Goal: Task Accomplishment & Management: Complete application form

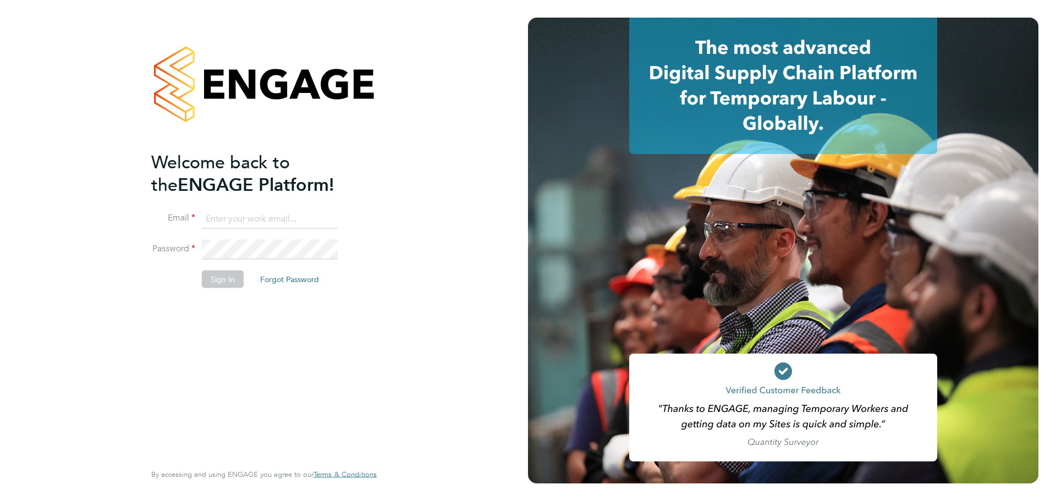
click at [238, 219] on input at bounding box center [270, 219] width 136 height 20
type input "[EMAIL_ADDRESS][DOMAIN_NAME]"
click at [211, 280] on button "Sign In" at bounding box center [223, 279] width 42 height 18
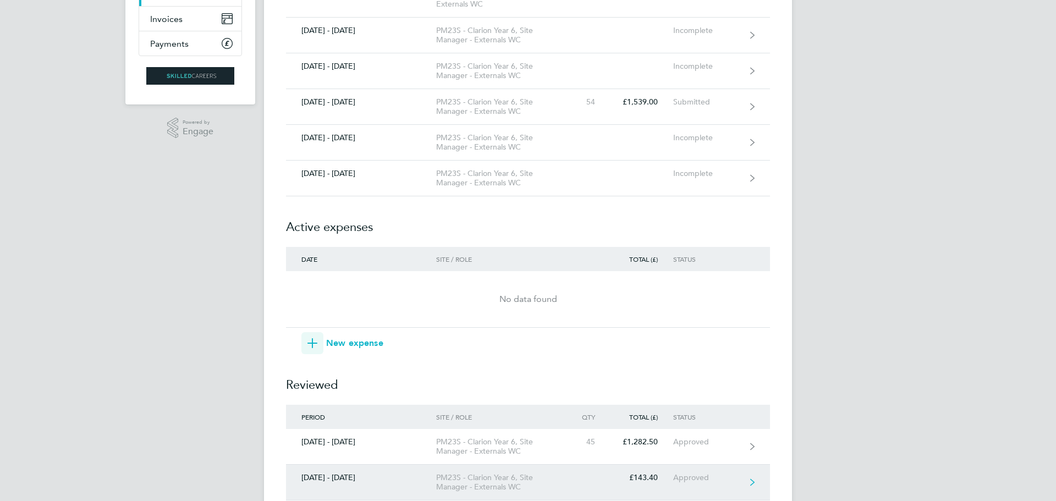
scroll to position [165, 0]
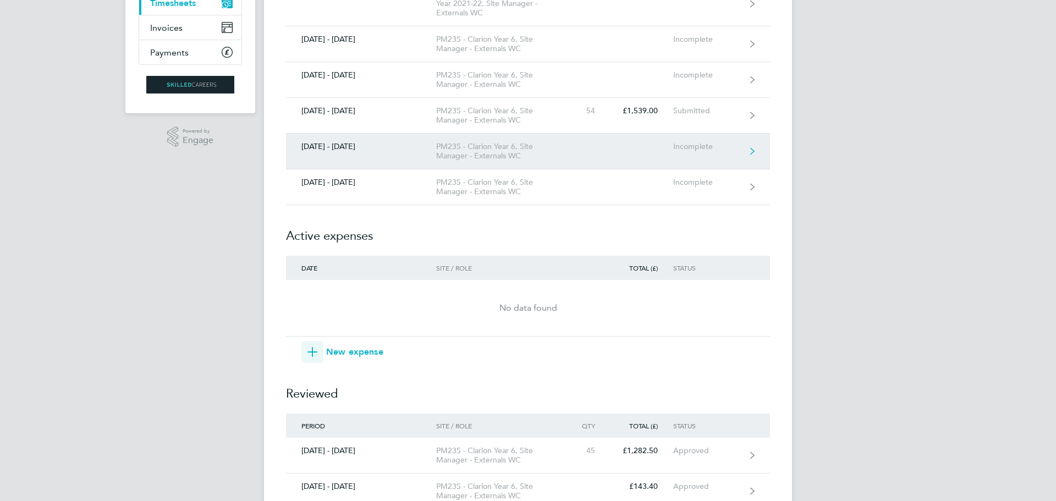
click at [350, 152] on link "[DATE] - [DATE] PM23S - Clarion Year 6, Site Manager - Externals WC Incomplete" at bounding box center [528, 152] width 484 height 36
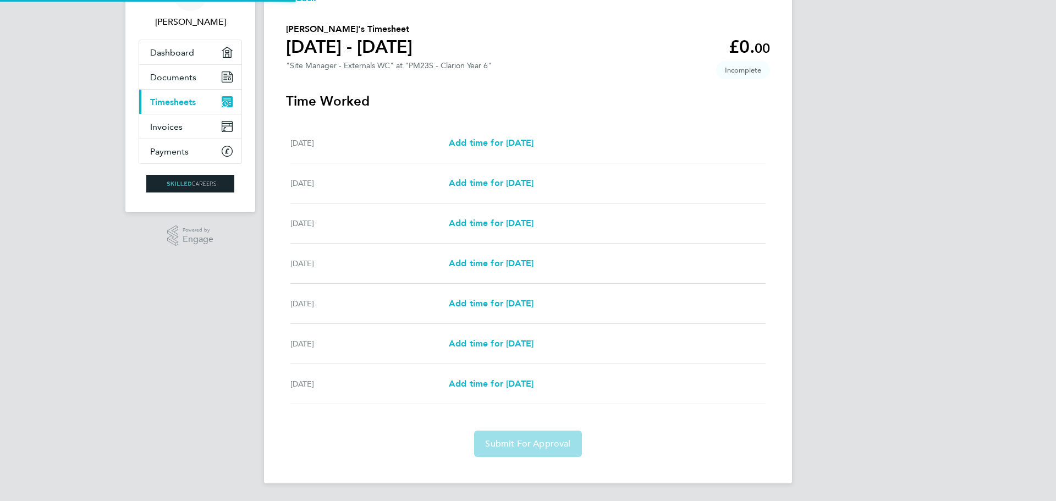
click at [703, 152] on div "Back [PERSON_NAME]'s Timesheet [DATE] - [DATE] £0. 00 "Site Manager - Externals…" at bounding box center [528, 224] width 528 height 519
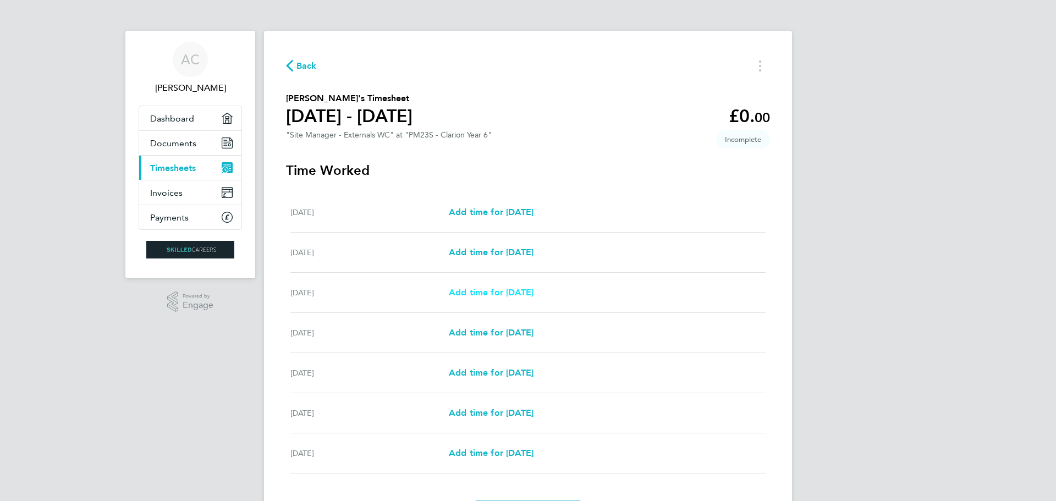
click at [483, 289] on span "Add time for [DATE]" at bounding box center [491, 292] width 85 height 10
select select "30"
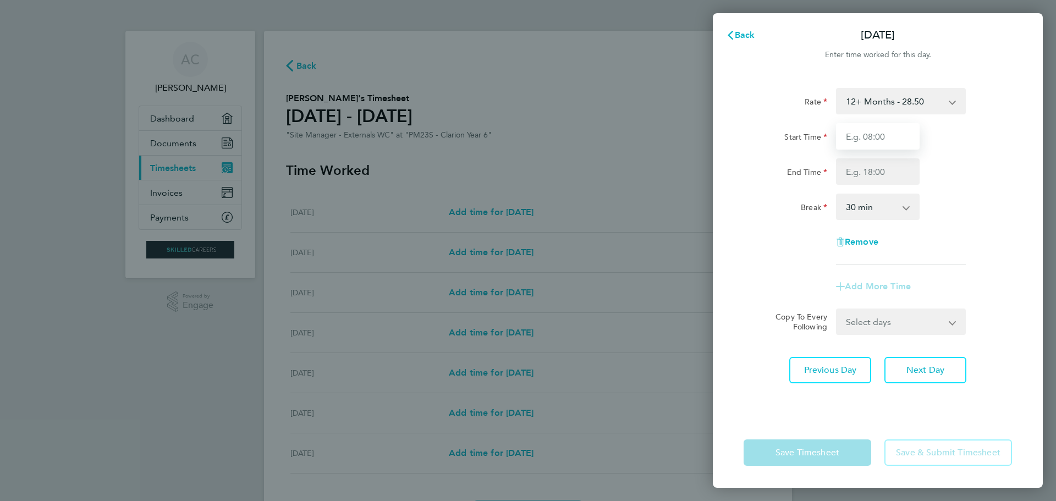
click at [894, 136] on input "Start Time" at bounding box center [878, 136] width 84 height 26
type input "08:00"
click at [874, 173] on input "End Time" at bounding box center [878, 171] width 84 height 26
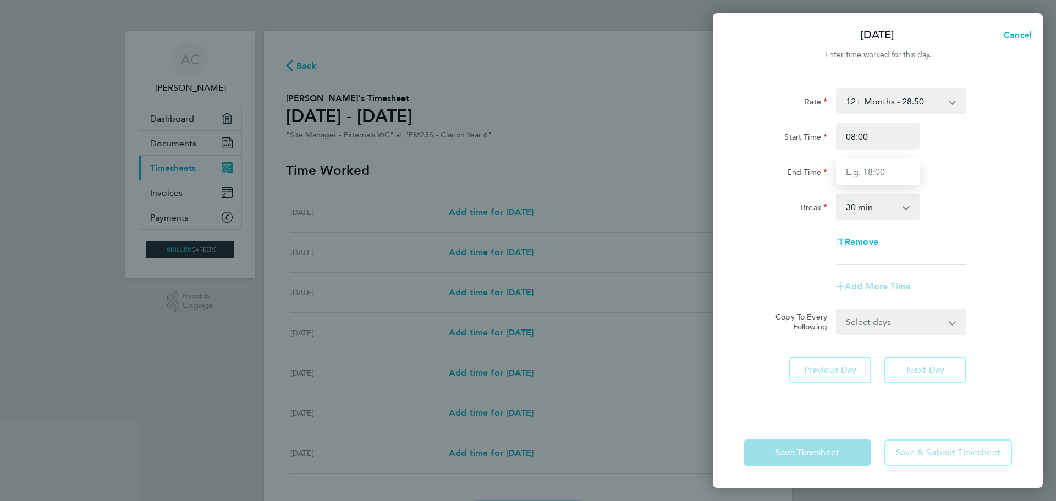
type input "17:30"
click at [963, 208] on div "Break 0 min 15 min 30 min 45 min 60 min 75 min 90 min" at bounding box center [877, 207] width 277 height 26
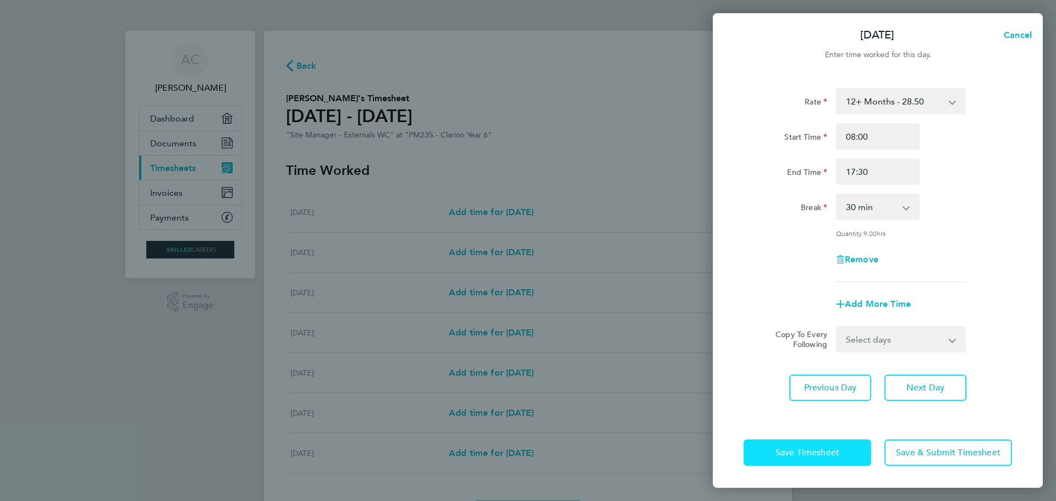
click at [803, 455] on span "Save Timesheet" at bounding box center [807, 452] width 64 height 11
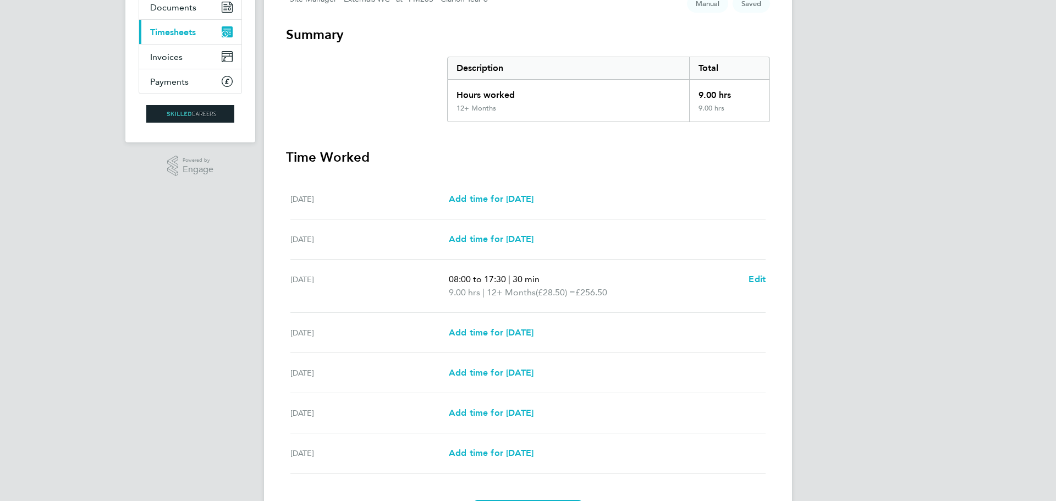
scroll to position [205, 0]
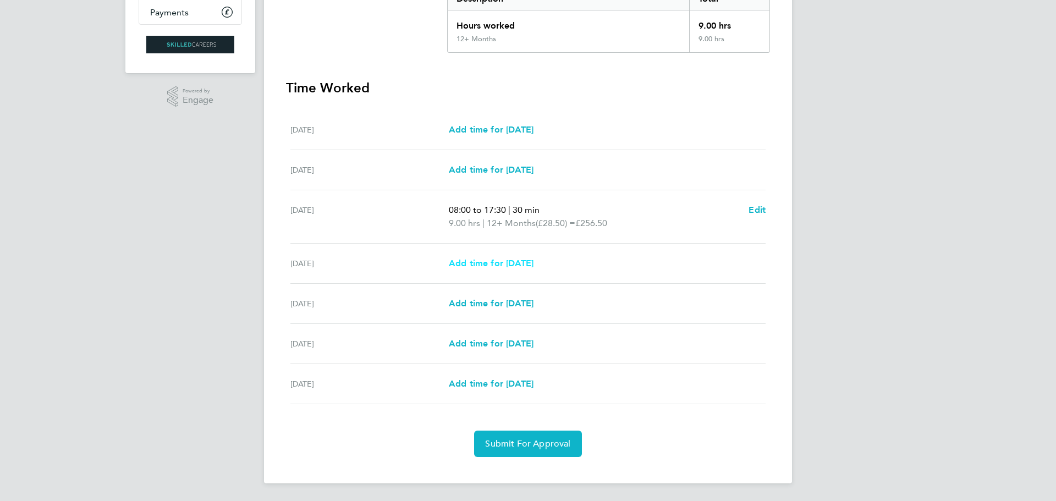
click at [522, 266] on span "Add time for [DATE]" at bounding box center [491, 263] width 85 height 10
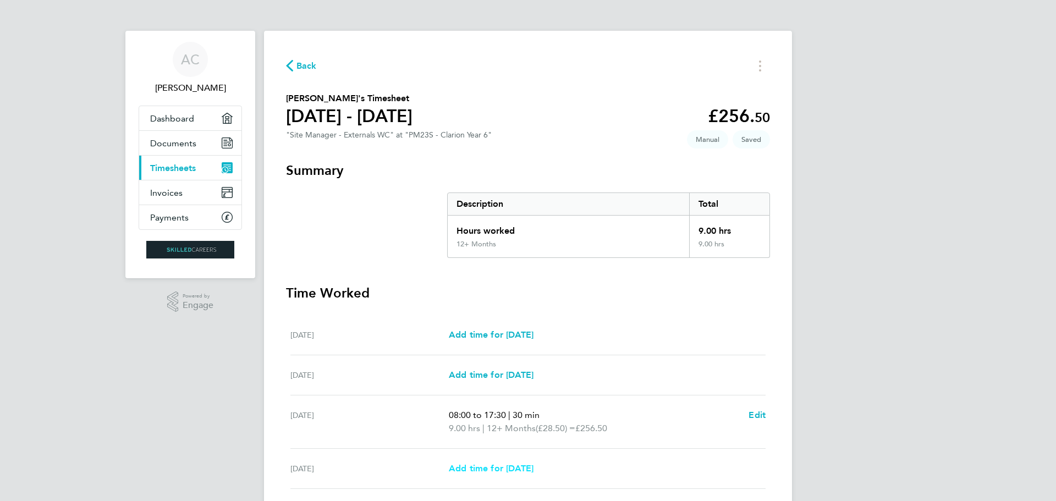
select select "30"
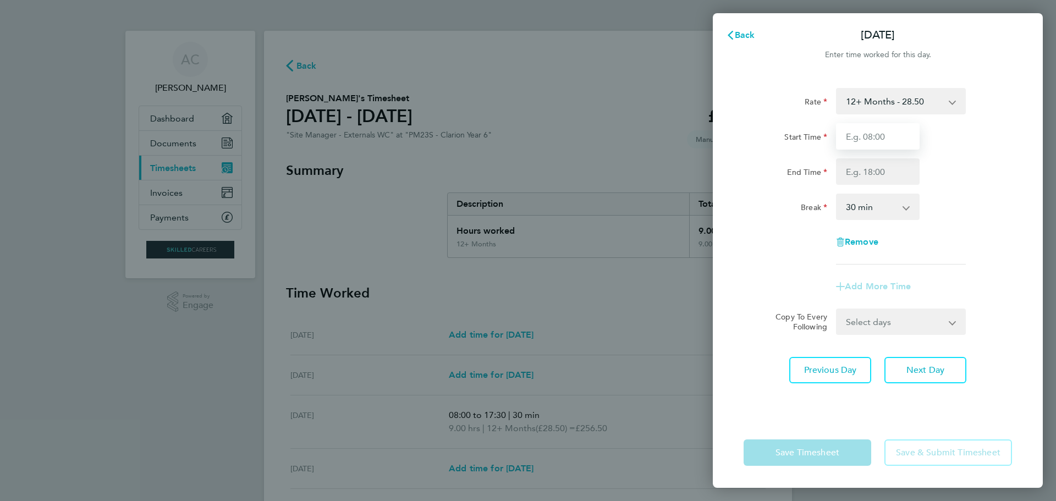
click at [869, 138] on input "Start Time" at bounding box center [878, 136] width 84 height 26
type input "08:00"
click at [885, 171] on input "End Time" at bounding box center [878, 171] width 84 height 26
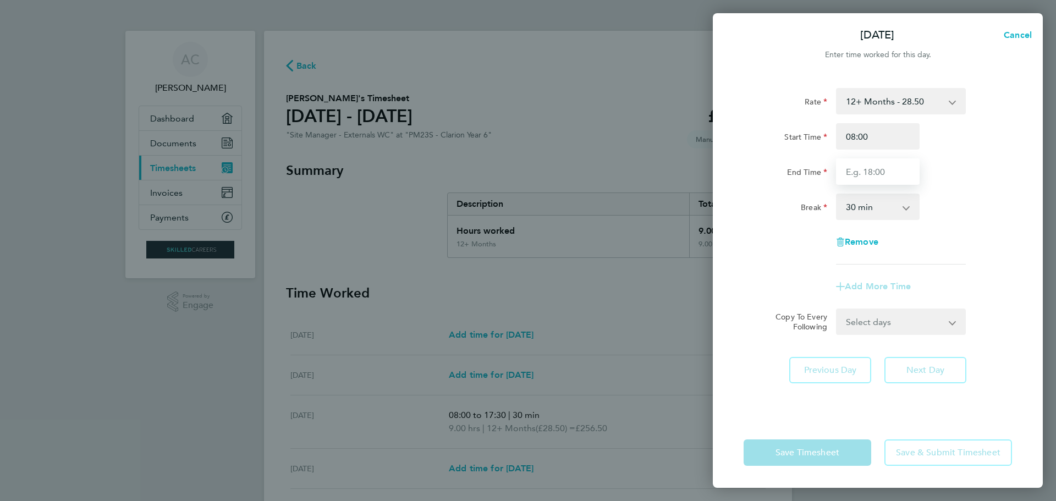
type input "17:30"
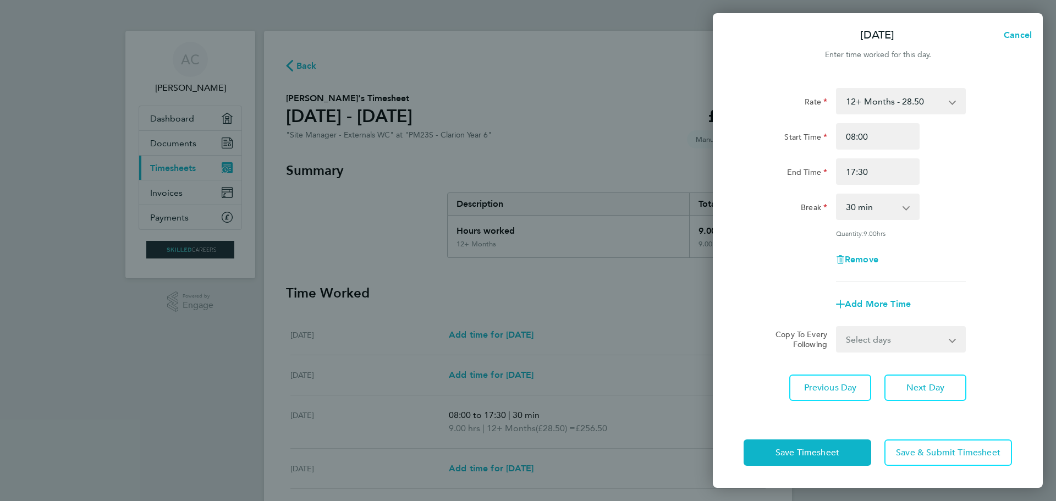
click at [790, 247] on div "Remove" at bounding box center [877, 259] width 277 height 26
click at [818, 458] on button "Save Timesheet" at bounding box center [808, 452] width 128 height 26
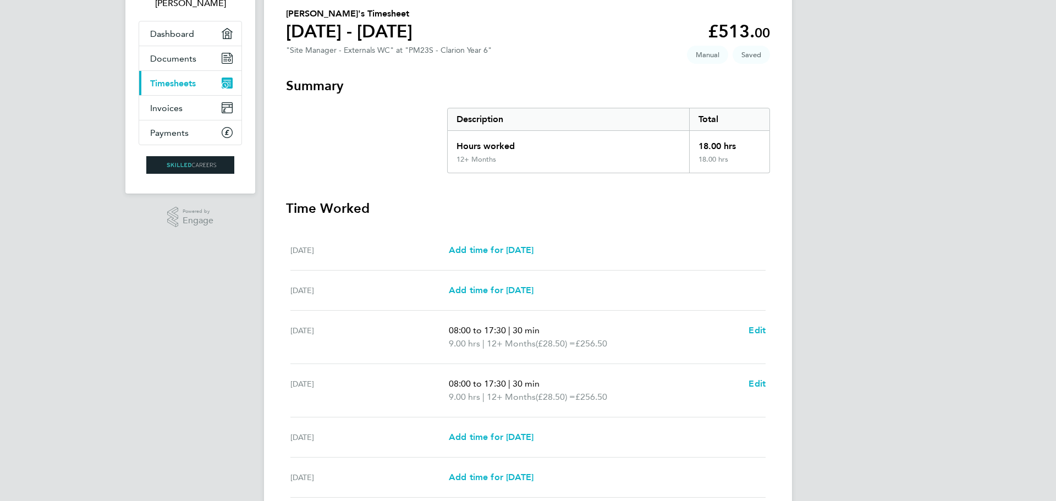
scroll to position [218, 0]
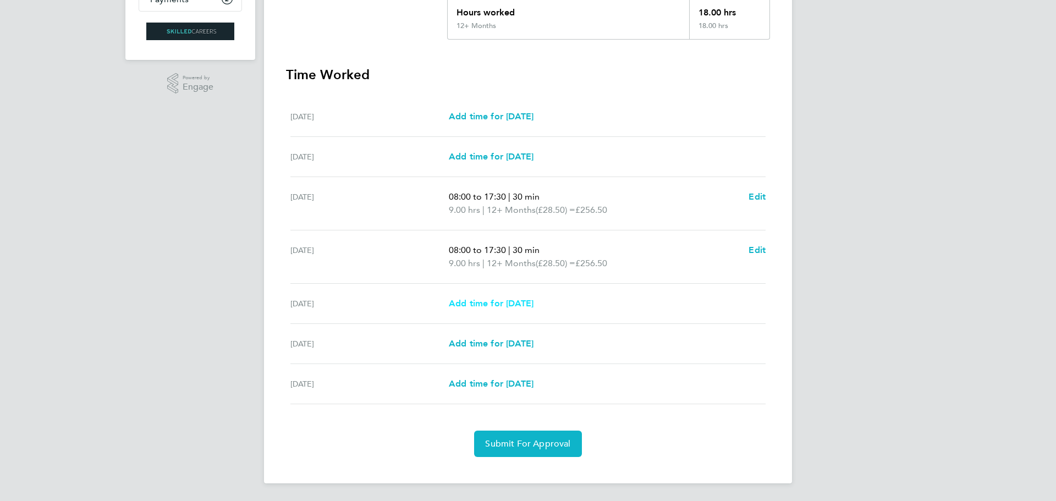
click at [503, 301] on span "Add time for [DATE]" at bounding box center [491, 303] width 85 height 10
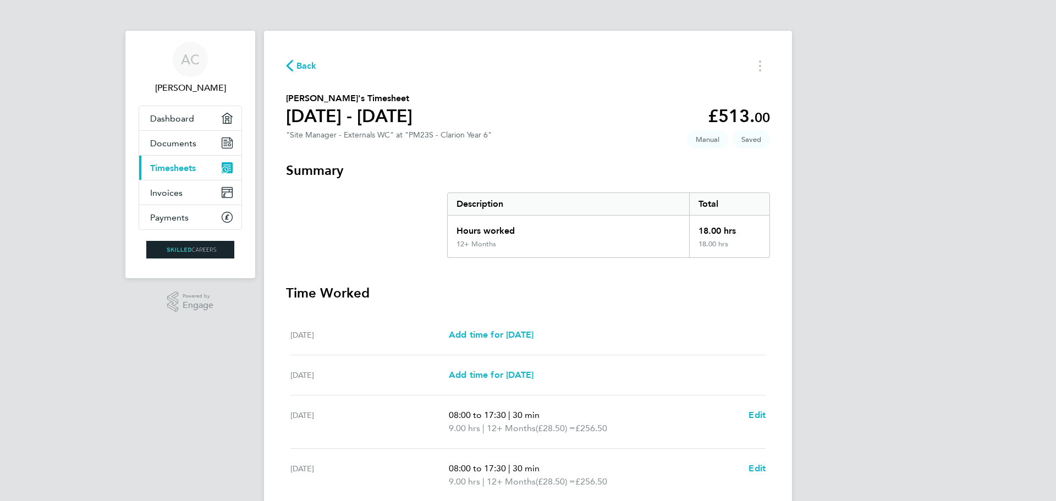
select select "30"
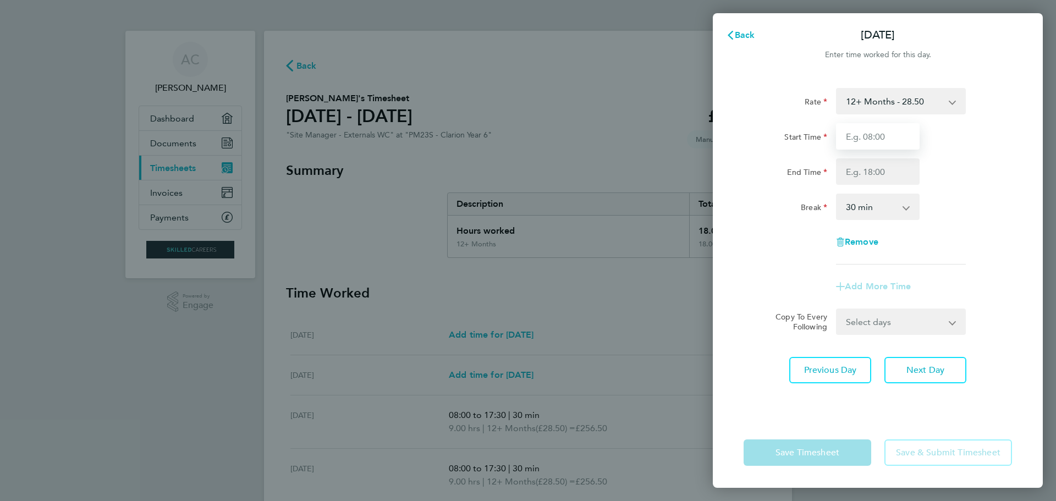
click at [889, 136] on input "Start Time" at bounding box center [878, 136] width 84 height 26
type input "08:00"
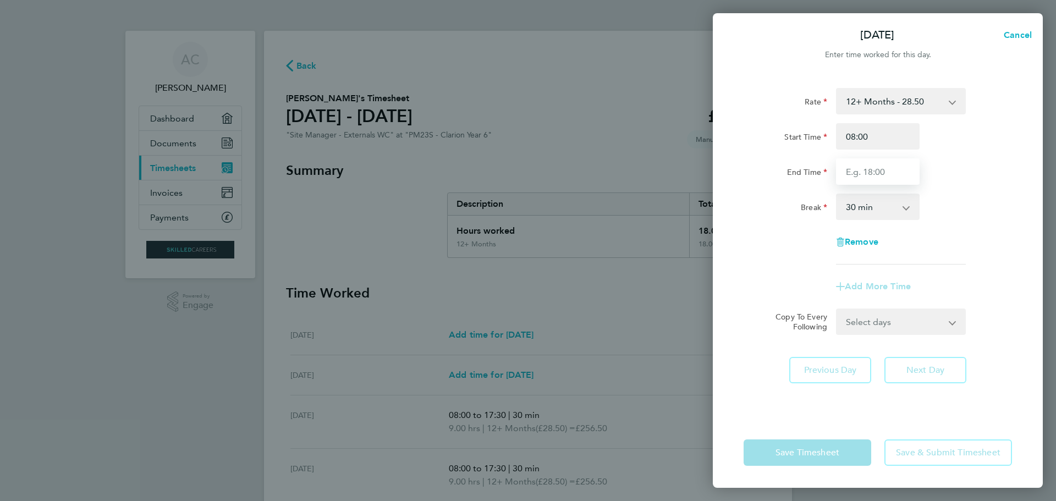
click at [873, 174] on input "End Time" at bounding box center [878, 171] width 84 height 26
type input "17:30"
click at [745, 255] on div "Remove" at bounding box center [877, 242] width 277 height 26
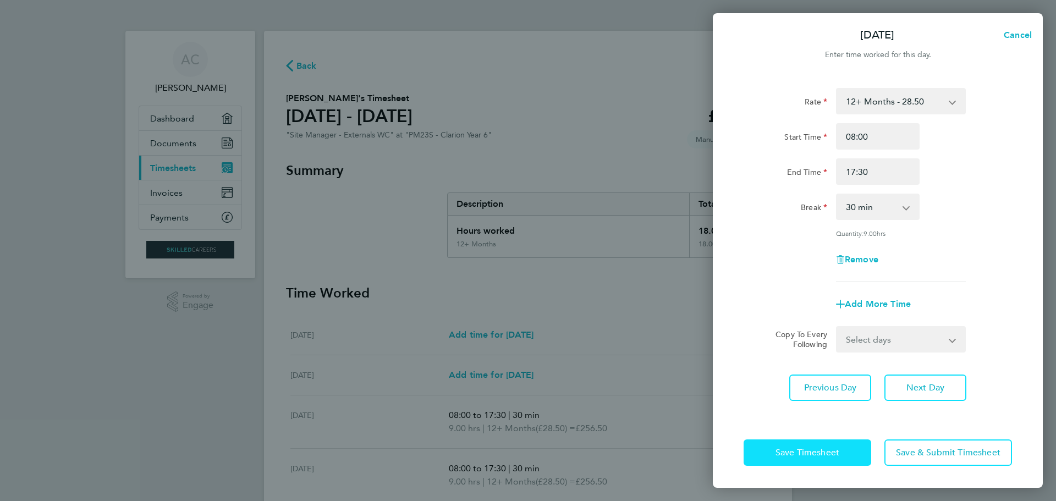
click at [789, 454] on span "Save Timesheet" at bounding box center [807, 452] width 64 height 11
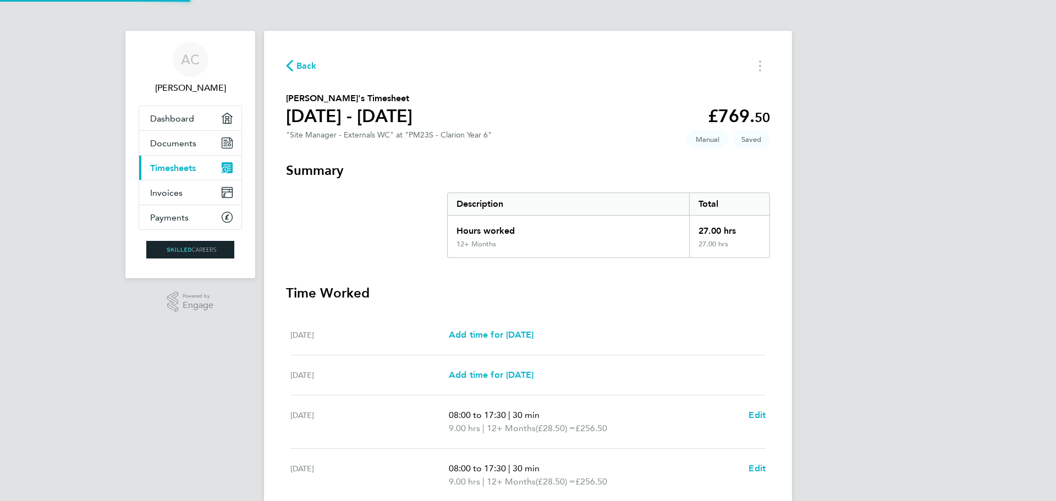
click at [629, 293] on h3 "Time Worked" at bounding box center [528, 293] width 484 height 18
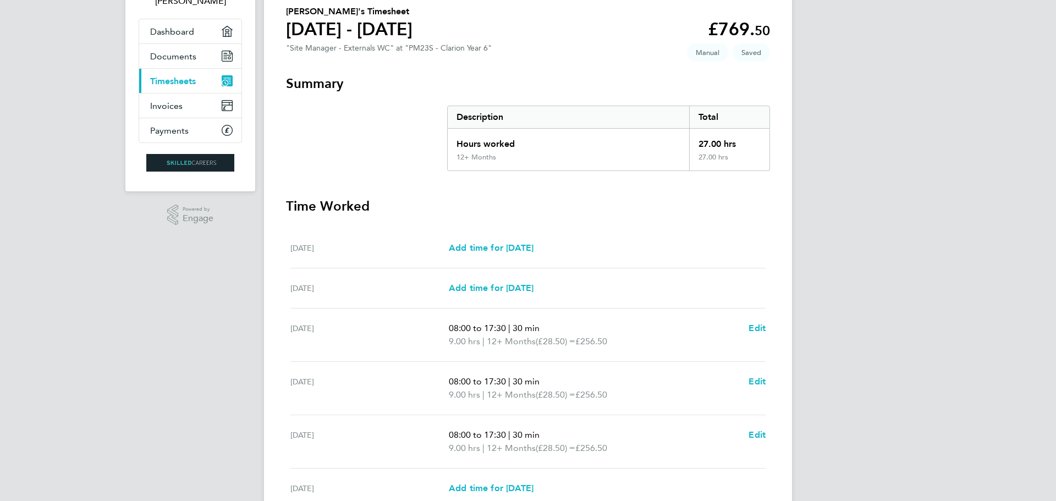
scroll to position [232, 0]
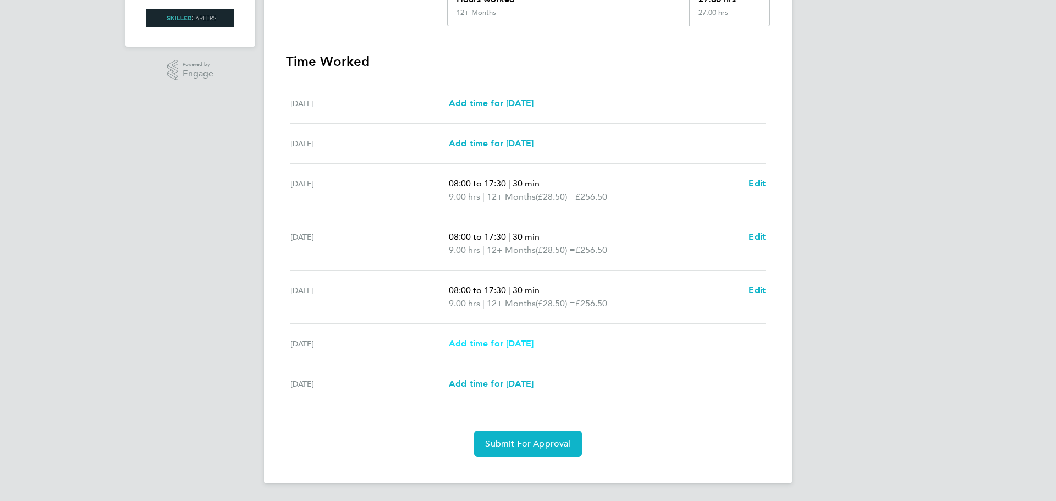
click at [509, 346] on span "Add time for [DATE]" at bounding box center [491, 343] width 85 height 10
select select "30"
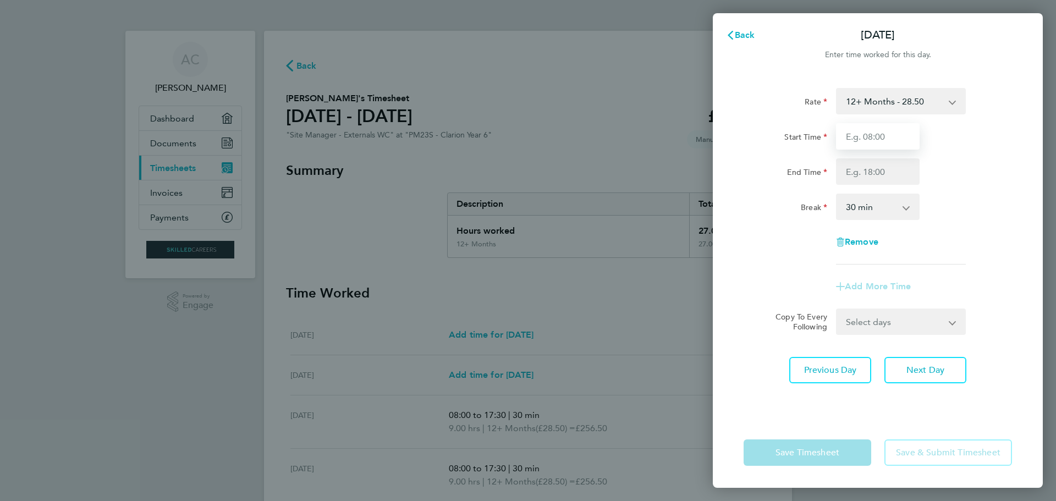
click at [883, 129] on input "Start Time" at bounding box center [878, 136] width 84 height 26
type input "08:00"
click at [876, 175] on input "End Time" at bounding box center [878, 171] width 84 height 26
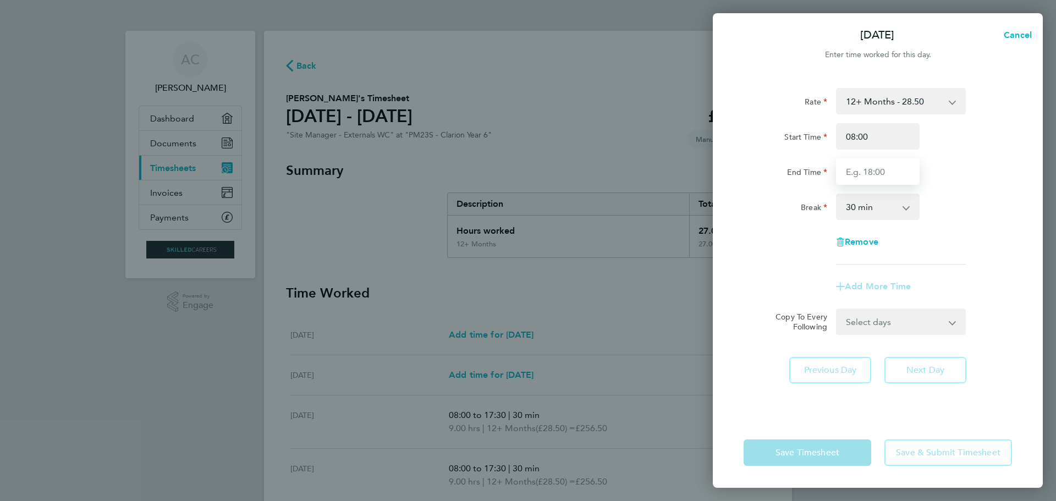
type input "17:30"
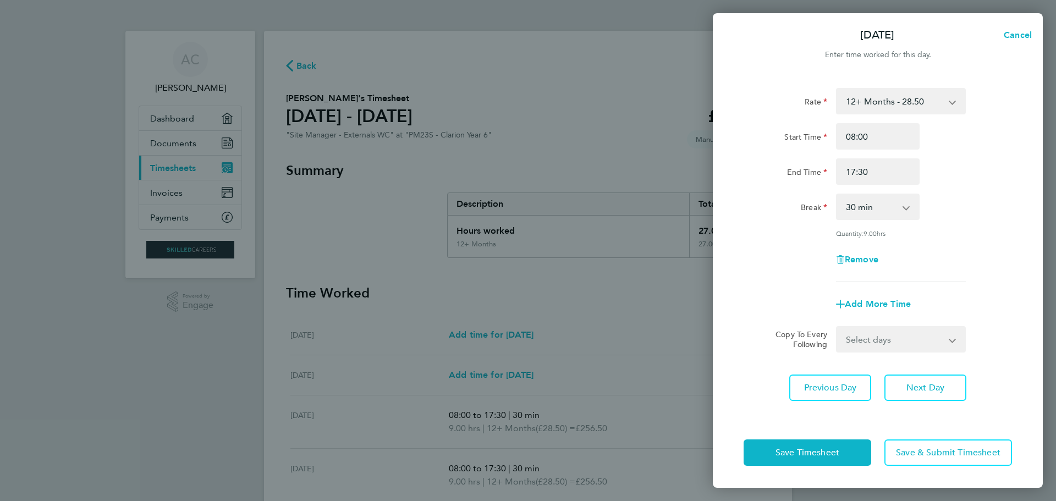
click at [950, 166] on div "End Time 17:30" at bounding box center [877, 171] width 277 height 26
click at [812, 457] on span "Save Timesheet" at bounding box center [807, 452] width 64 height 11
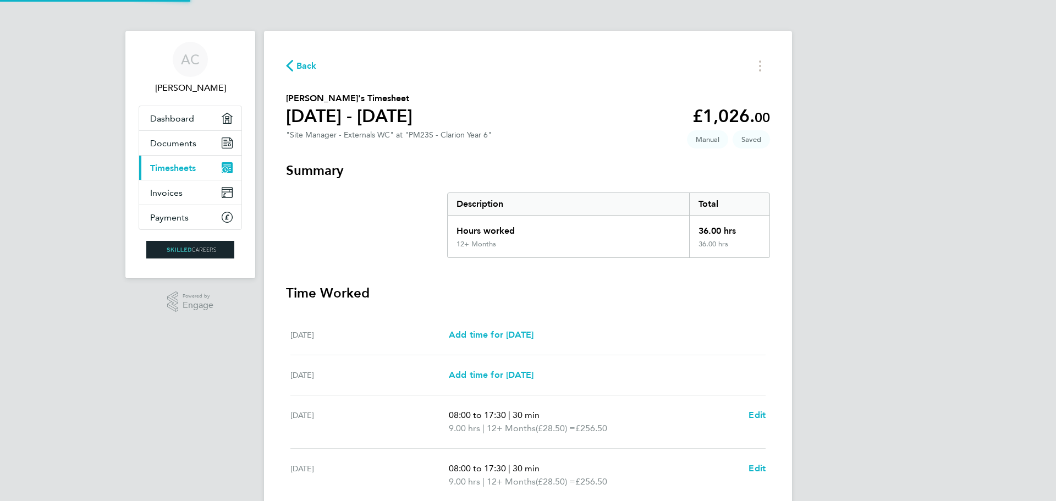
click at [635, 299] on h3 "Time Worked" at bounding box center [528, 293] width 484 height 18
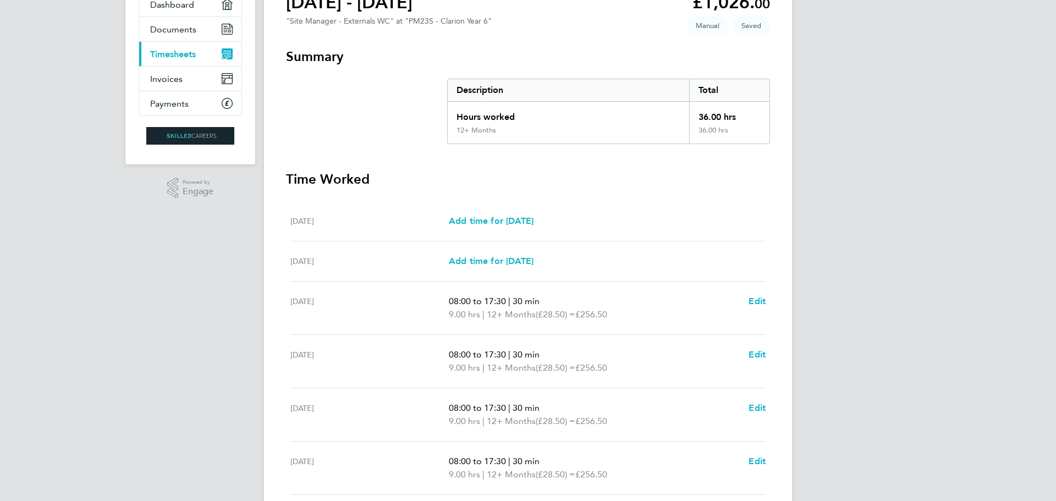
scroll to position [245, 0]
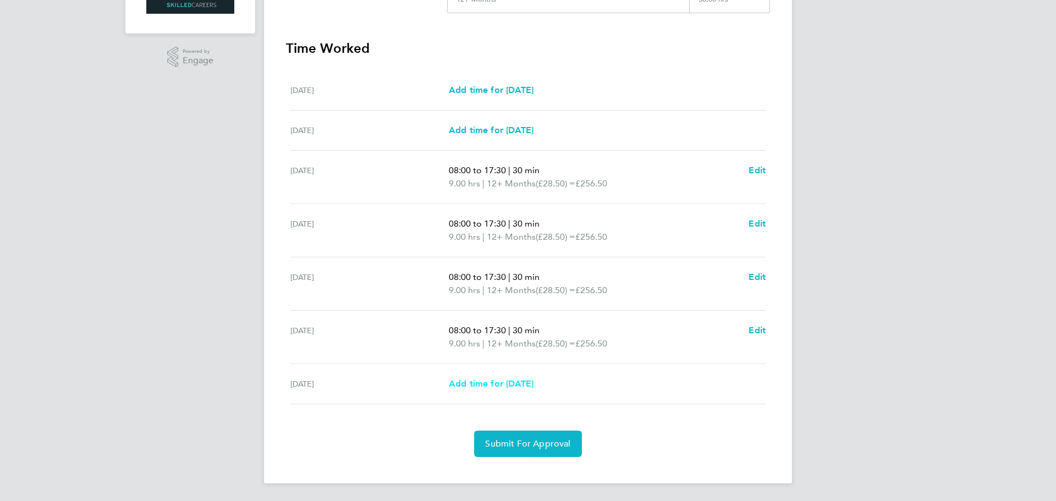
click at [511, 387] on span "Add time for [DATE]" at bounding box center [491, 383] width 85 height 10
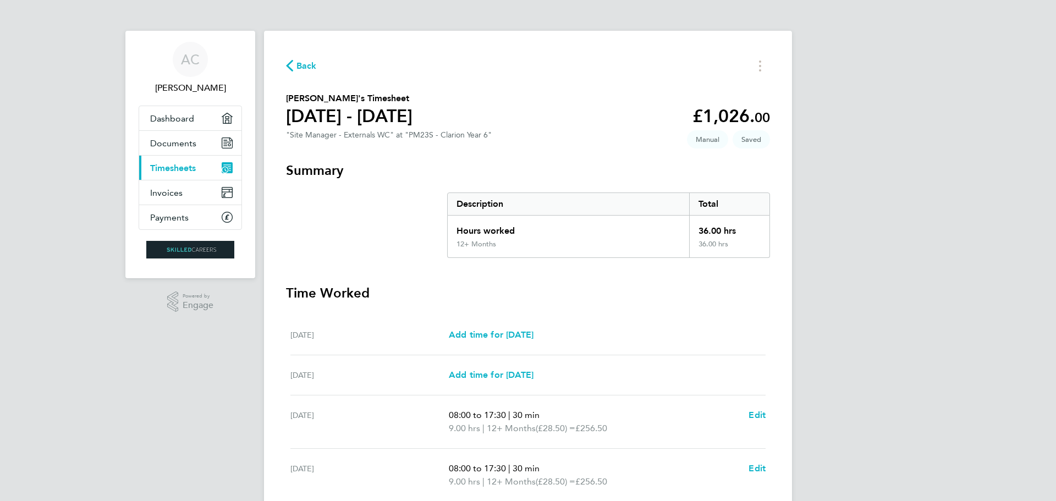
select select "30"
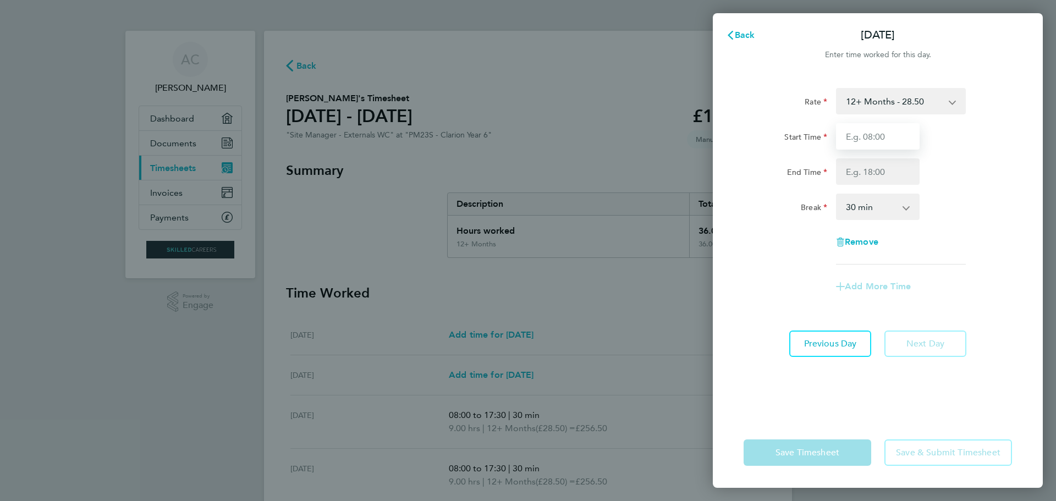
click at [876, 134] on input "Start Time" at bounding box center [878, 136] width 84 height 26
type input "08:00"
click at [887, 166] on input "End Time" at bounding box center [878, 171] width 84 height 26
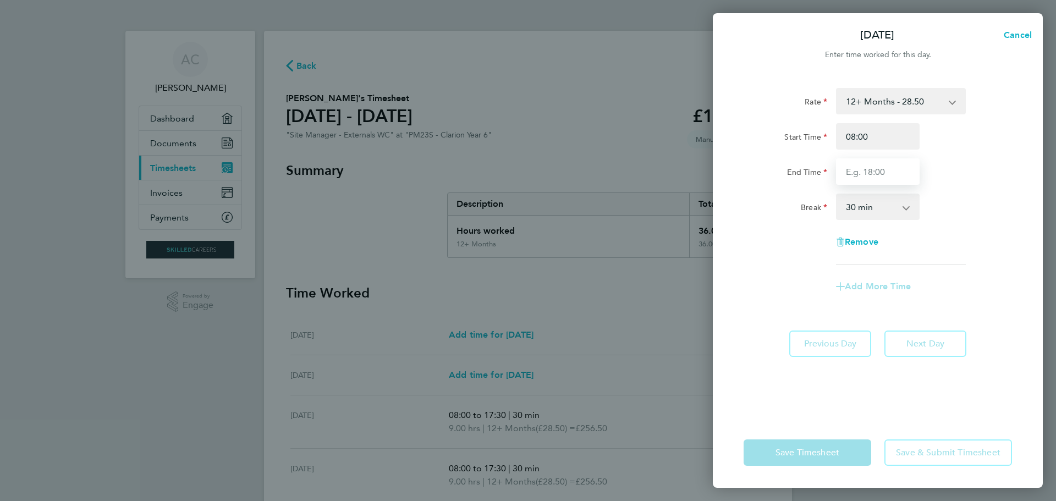
type input "17:30"
click at [765, 288] on app-timesheet-line-form-group "Rate 12+ Months - 28.50 Start Time 08:00 End Time 17:30 Break 0 min 15 min 30 m…" at bounding box center [878, 194] width 268 height 212
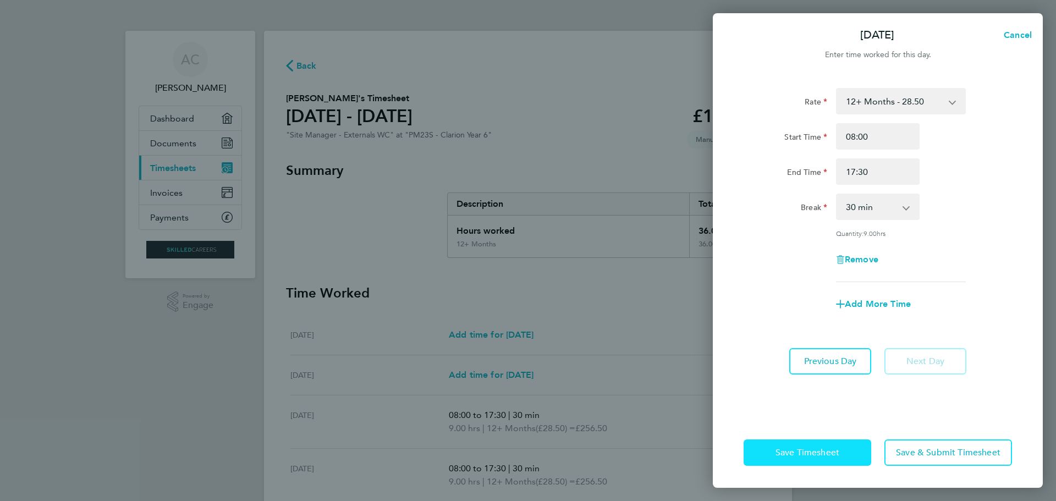
click at [791, 461] on button "Save Timesheet" at bounding box center [808, 452] width 128 height 26
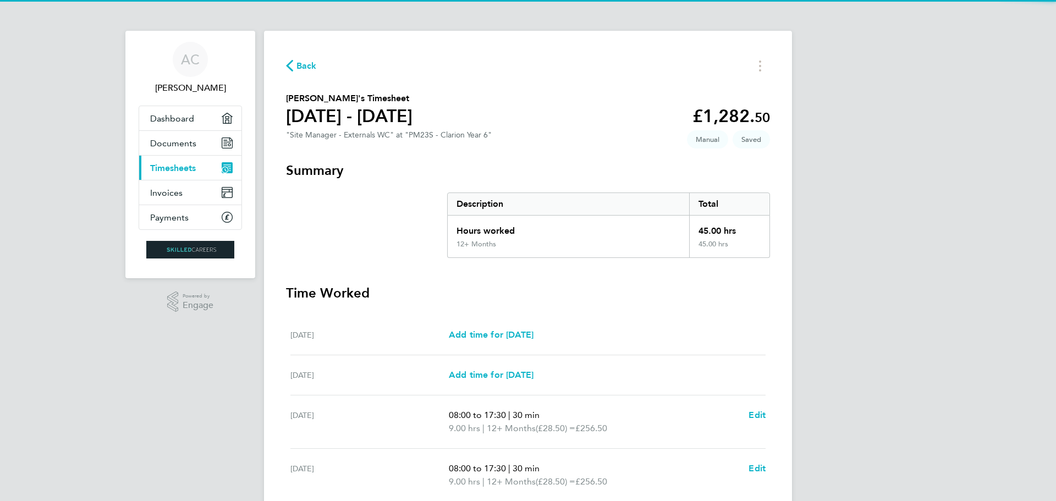
click at [857, 178] on div "AC [PERSON_NAME] Applications: Dashboard Documents Current page: Timesheets Inv…" at bounding box center [528, 379] width 1056 height 759
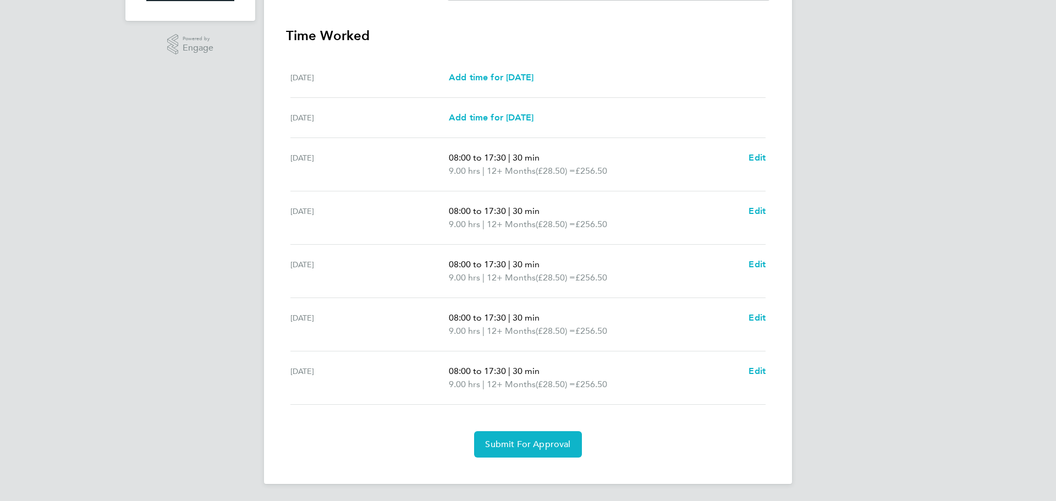
scroll to position [258, 0]
click at [535, 443] on span "Submit For Approval" at bounding box center [527, 443] width 85 height 11
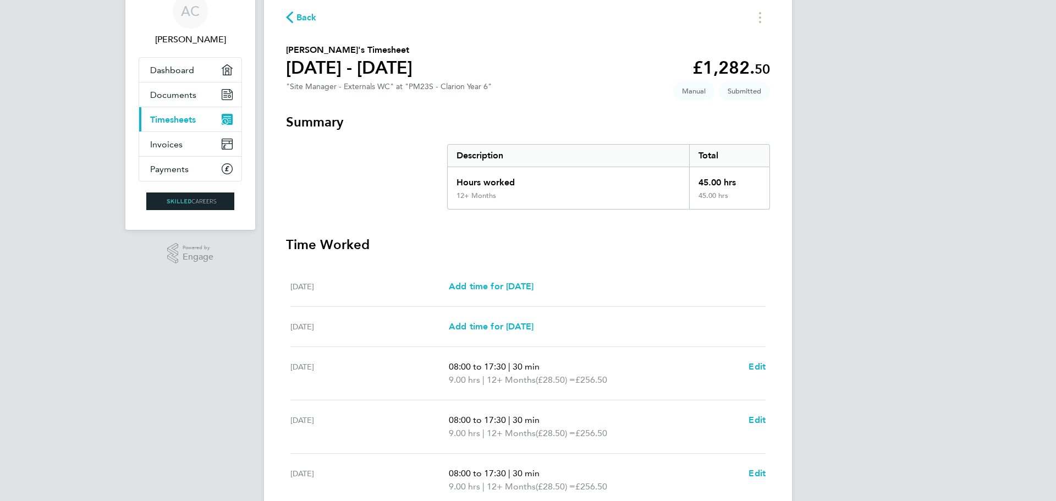
scroll to position [0, 0]
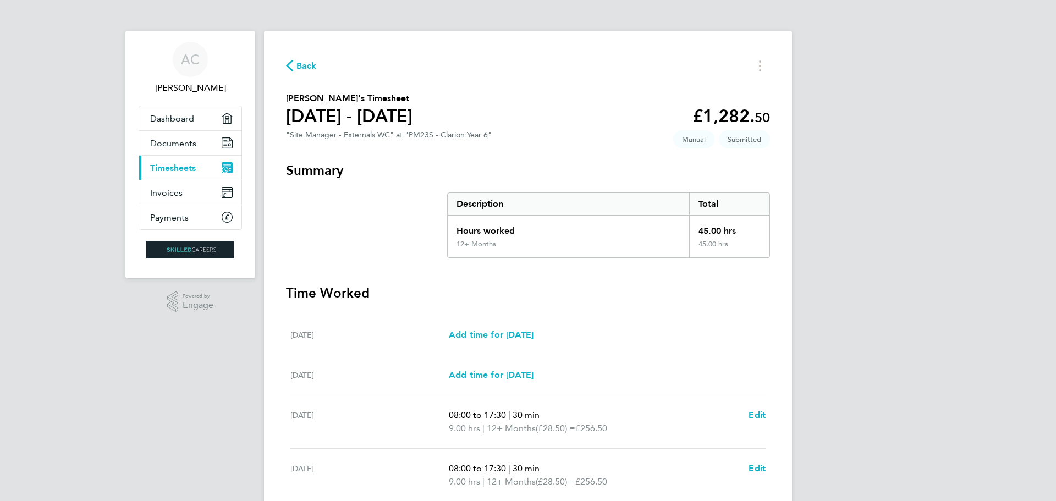
click at [308, 65] on span "Back" at bounding box center [306, 65] width 20 height 13
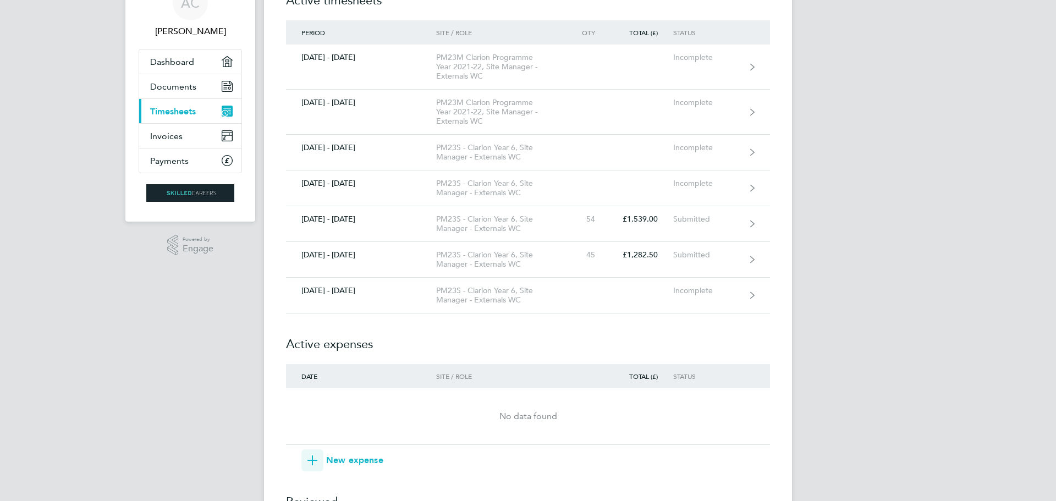
scroll to position [330, 0]
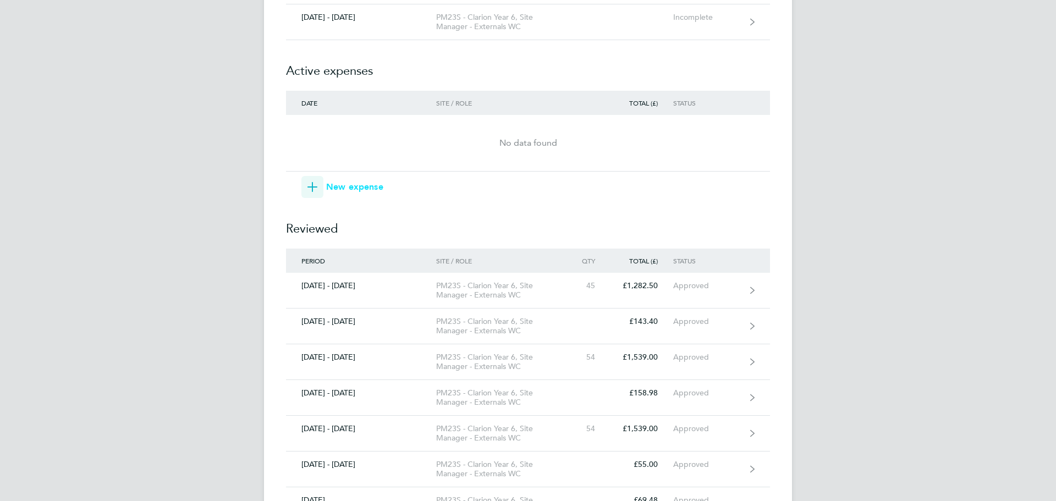
click at [343, 190] on span "New expense" at bounding box center [354, 186] width 57 height 13
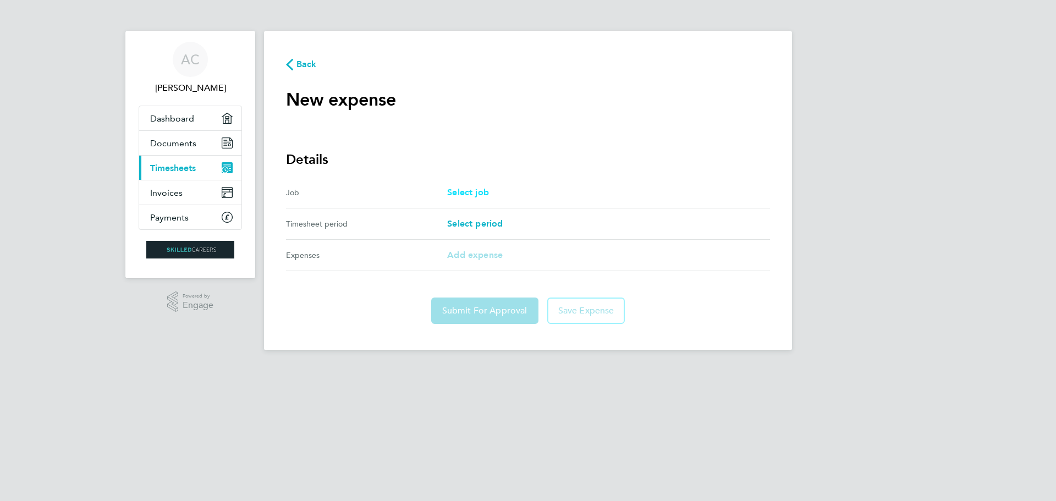
click at [456, 192] on span "Select job" at bounding box center [468, 192] width 42 height 10
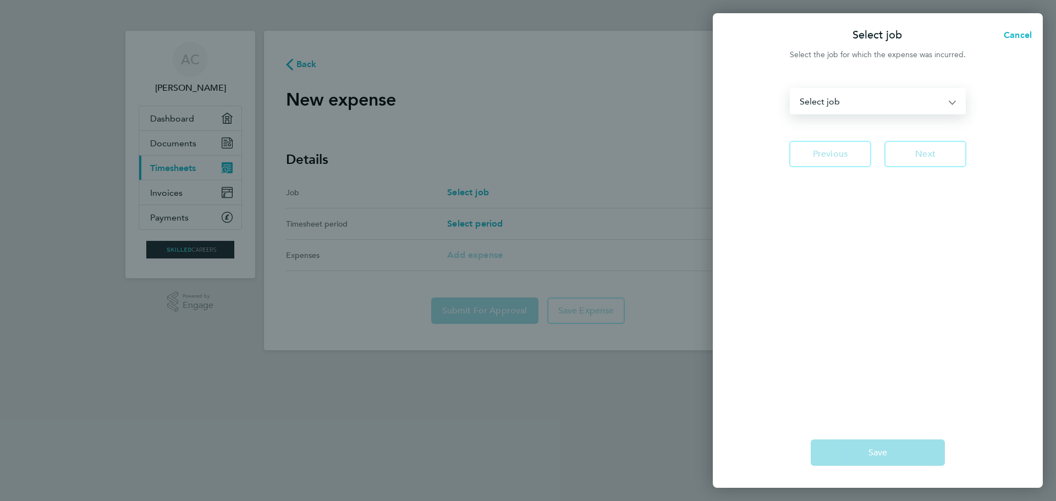
click at [859, 104] on select "PM23M Clarion Programme Year 2021-22 - Site Manager - Externals WC PM23M Clario…" at bounding box center [871, 101] width 161 height 24
select select "259611"
click at [791, 89] on select "PM23M Clarion Programme Year 2021-22 - Site Manager - Externals WC PM23M Clario…" at bounding box center [871, 101] width 161 height 24
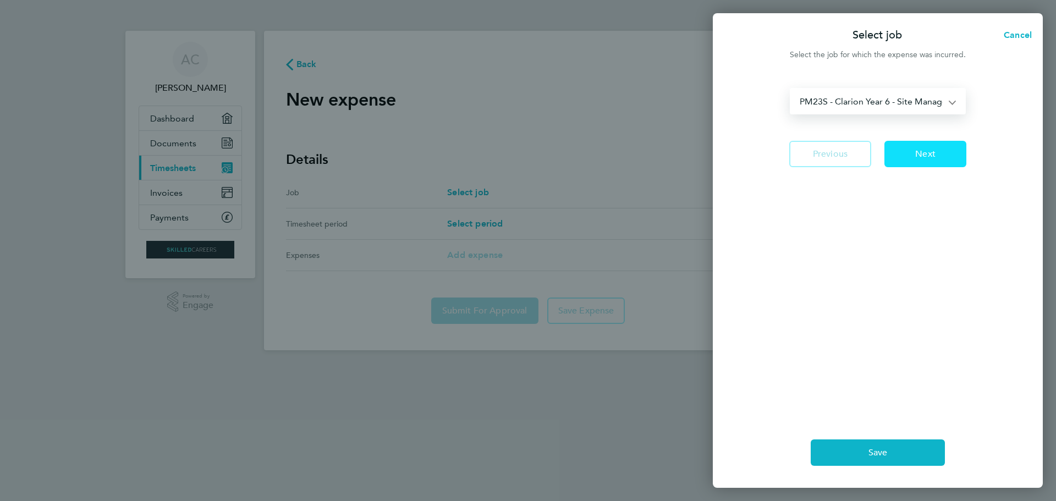
click at [920, 163] on button "Next" at bounding box center [925, 154] width 82 height 26
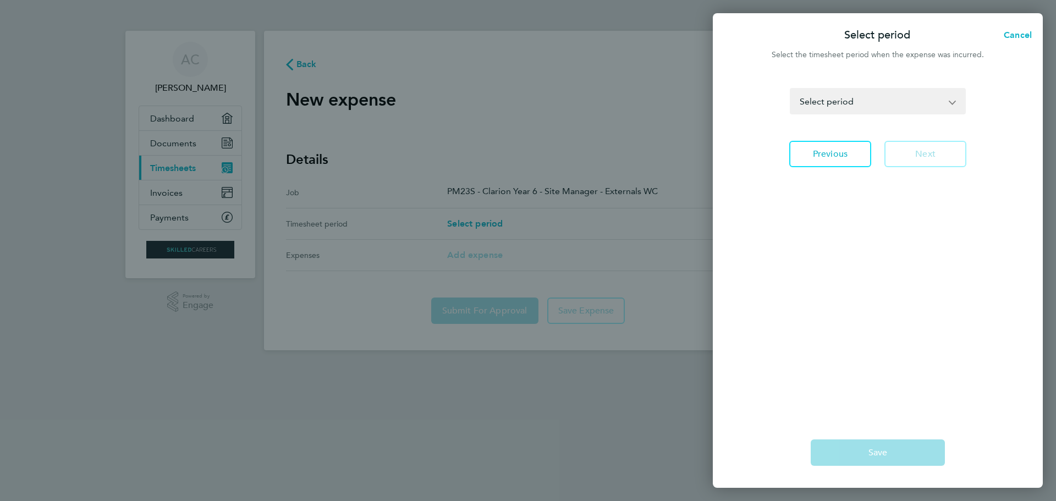
click at [867, 102] on select "[DATE] - [DATE] [DATE] - [DATE] [DATE] - [DATE] [DATE] - [DATE] [DATE] - [DATE]…" at bounding box center [871, 101] width 161 height 24
select select "41: Object"
click at [791, 89] on select "[DATE] - [DATE] [DATE] - [DATE] [DATE] - [DATE] [DATE] - [DATE] [DATE] - [DATE]…" at bounding box center [871, 101] width 161 height 24
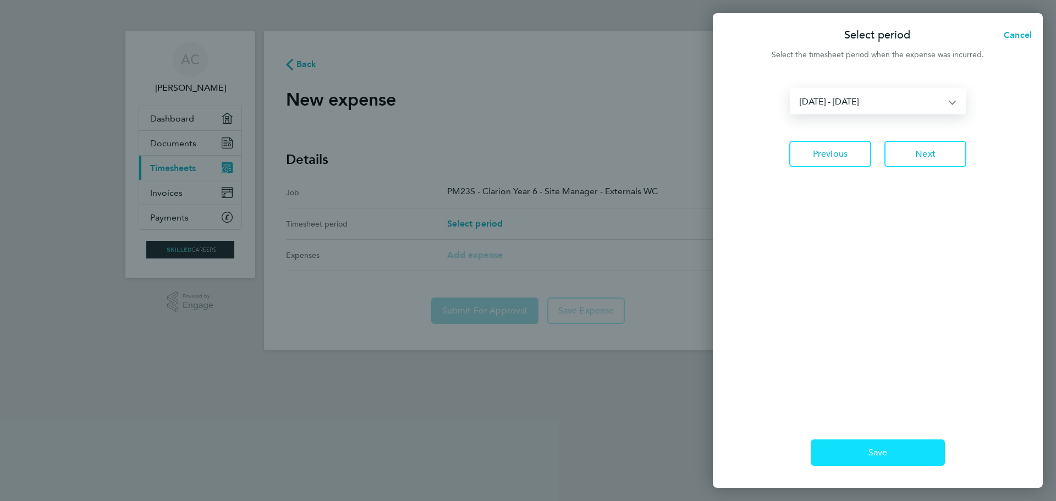
click at [886, 447] on span "Save" at bounding box center [877, 452] width 19 height 11
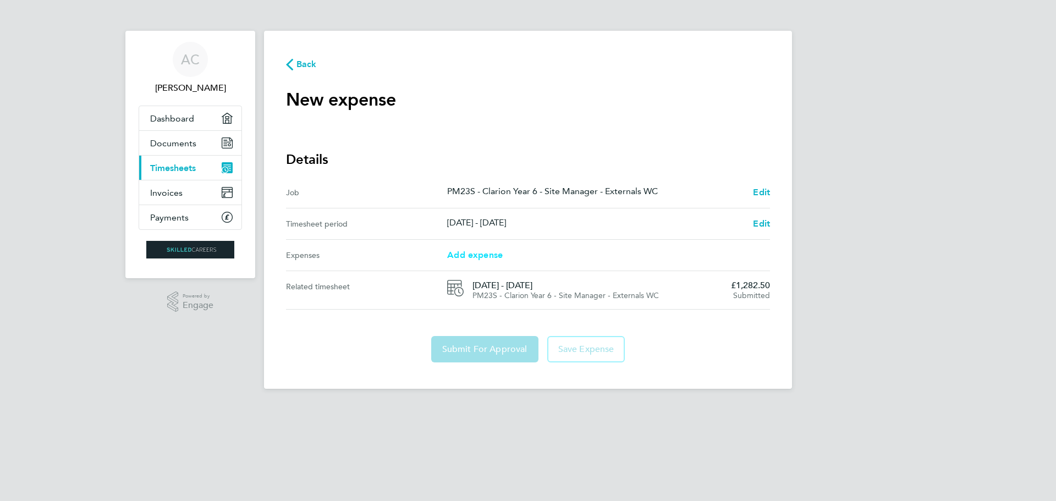
click at [487, 255] on span "Add expense" at bounding box center [475, 255] width 56 height 10
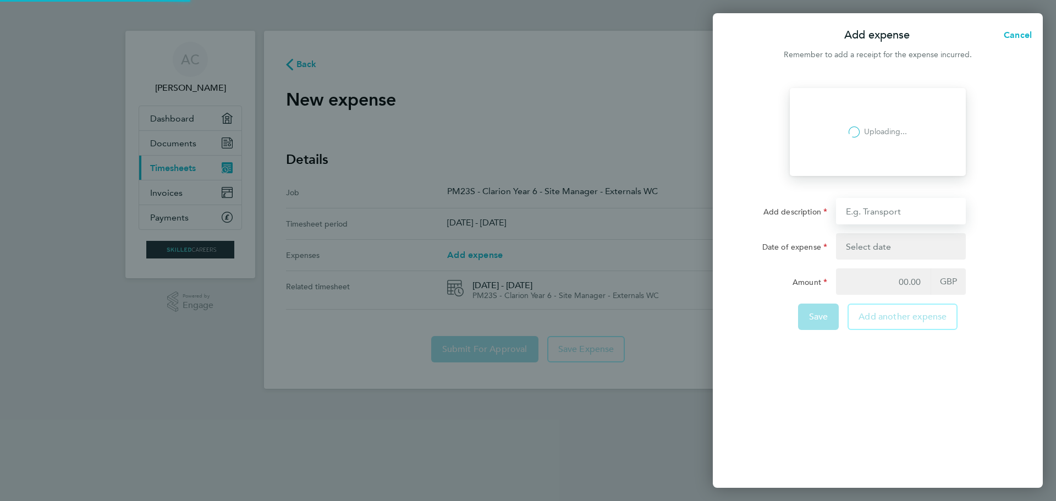
click at [879, 210] on input "Add description" at bounding box center [901, 211] width 130 height 26
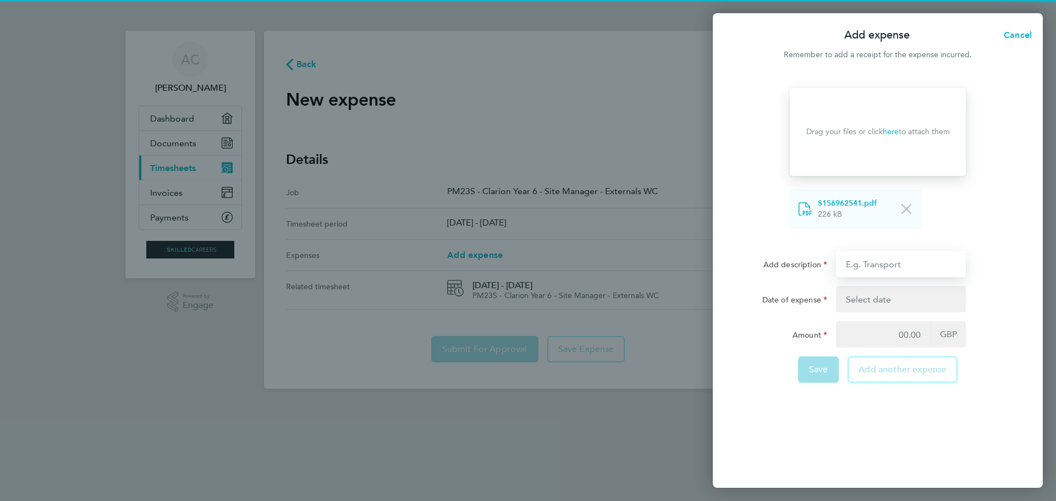
type input "Congestion Charge"
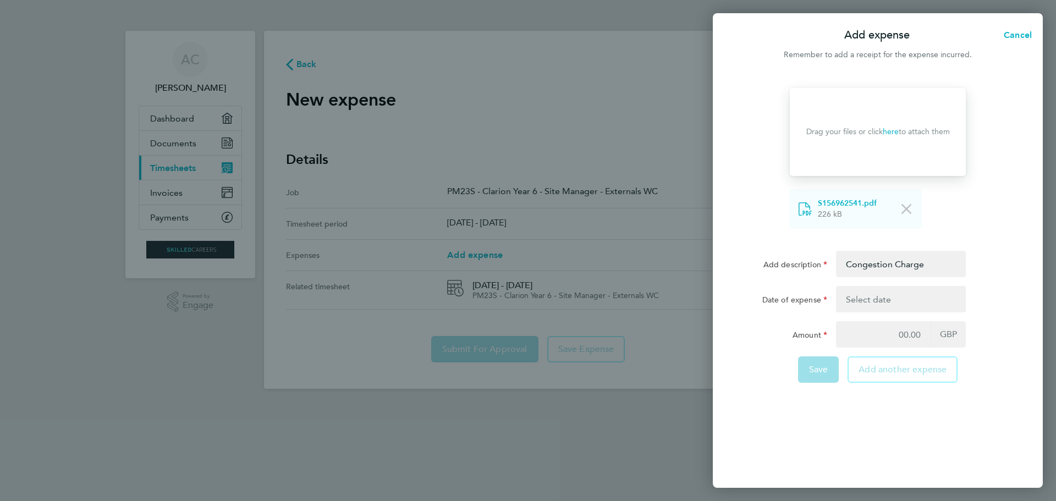
click at [901, 305] on button "button" at bounding box center [901, 299] width 130 height 26
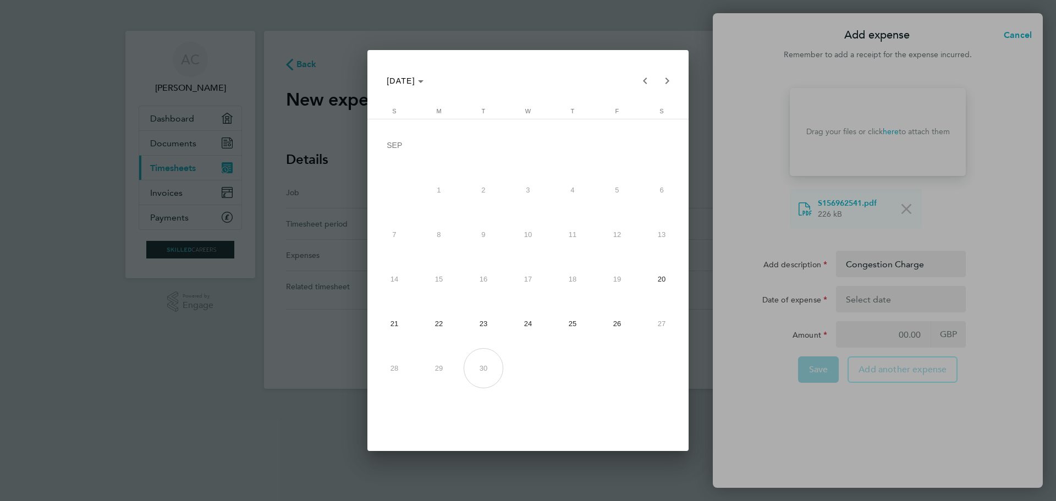
click at [904, 333] on div at bounding box center [528, 250] width 1056 height 501
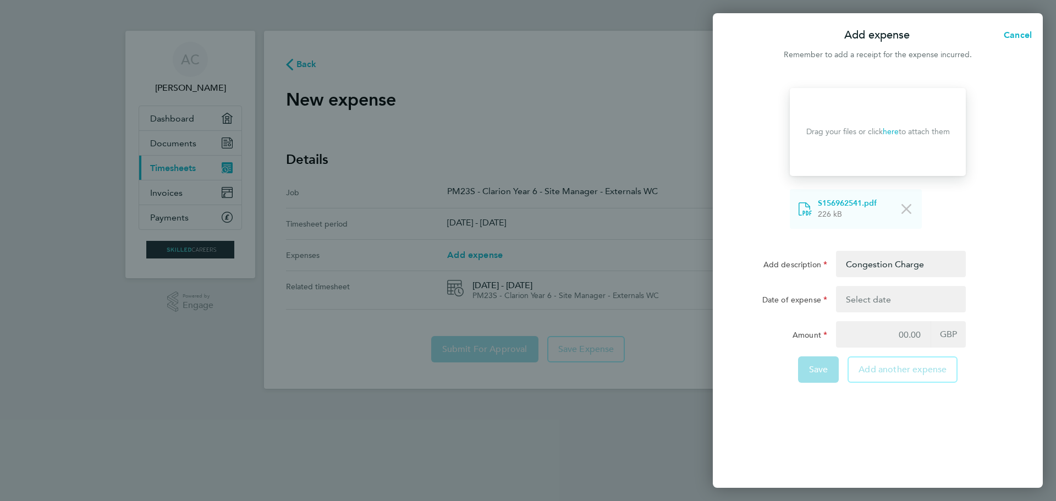
click at [909, 310] on button "button" at bounding box center [901, 299] width 130 height 26
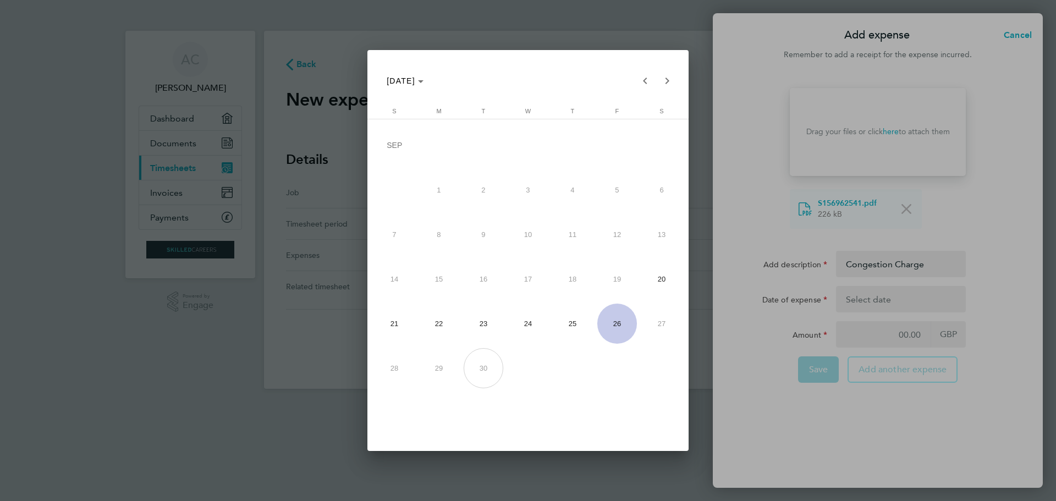
click at [579, 324] on span "25" at bounding box center [573, 324] width 40 height 40
type input "[DATE]"
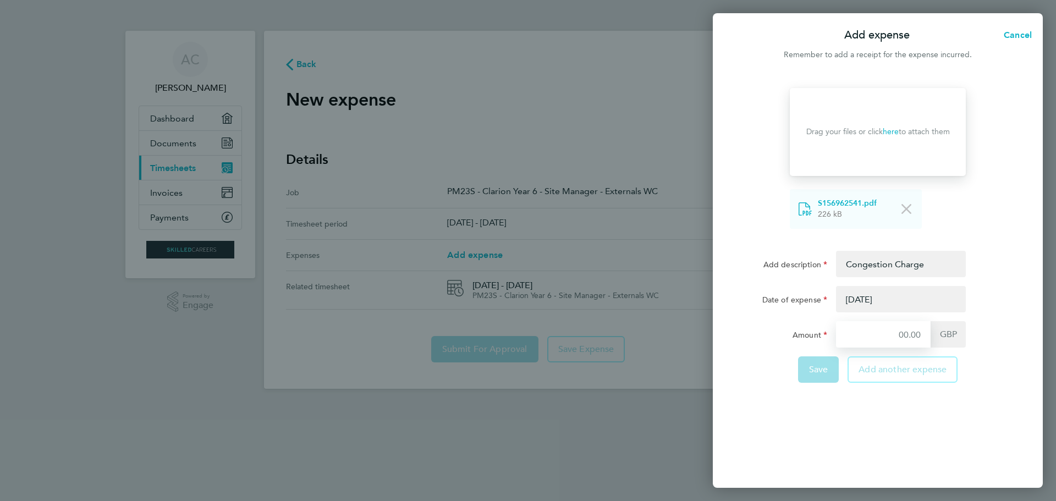
click at [899, 334] on input "Amount" at bounding box center [883, 334] width 95 height 26
click at [868, 415] on div "Drop your files here Supported files: JPG, JPEG, PNG or PDF Drag your files or …" at bounding box center [878, 281] width 330 height 413
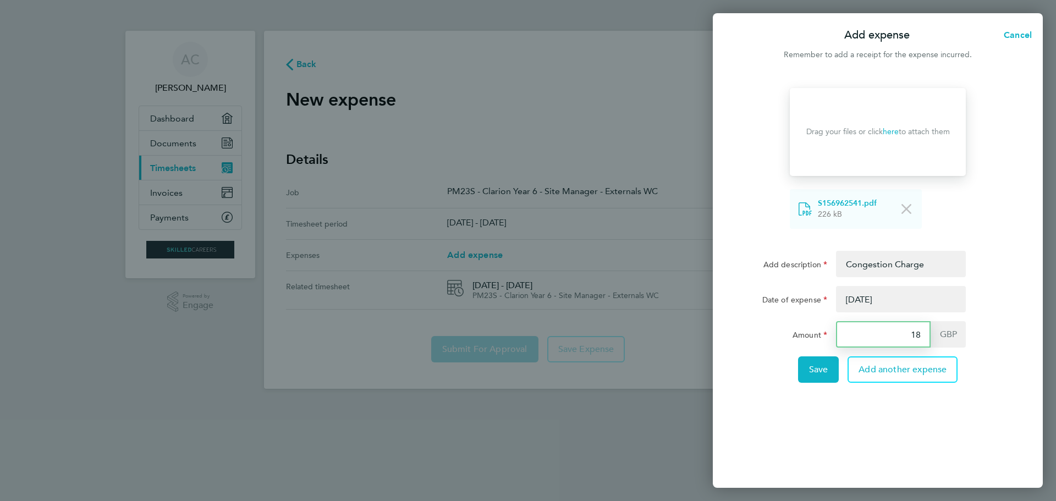
click at [921, 335] on input "18" at bounding box center [883, 334] width 95 height 26
type input "18.00"
click at [893, 426] on div "Drop your files here Supported files: JPG, JPEG, PNG or PDF Drag your files or …" at bounding box center [878, 281] width 330 height 413
click at [811, 368] on span "Save" at bounding box center [818, 369] width 19 height 11
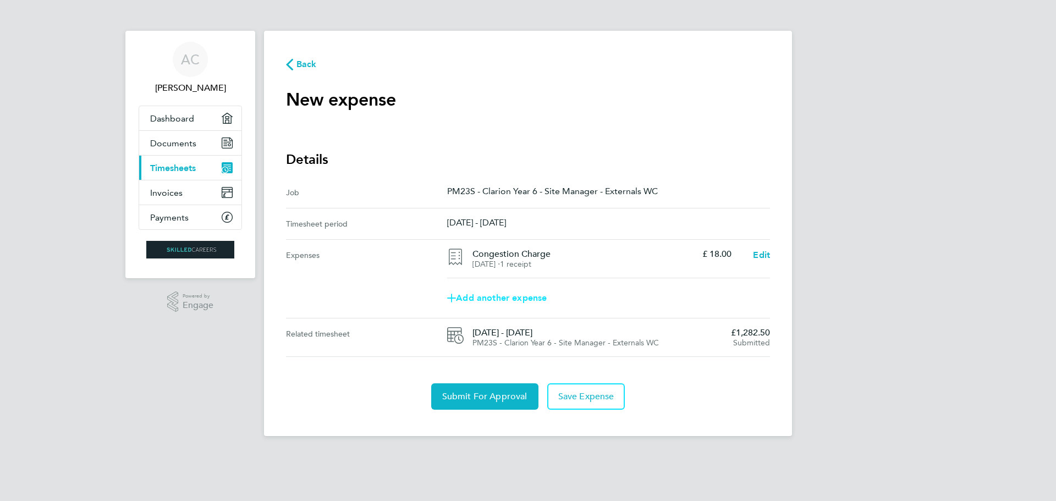
click at [509, 296] on span "Add another expense" at bounding box center [497, 298] width 100 height 9
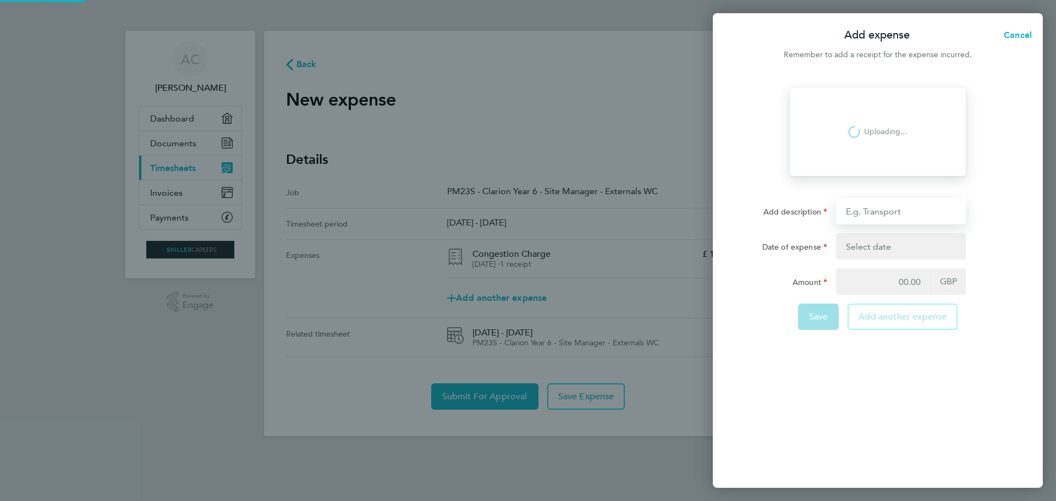
click at [873, 207] on input "Add description" at bounding box center [901, 211] width 130 height 26
type input "Travel expenses"
click at [893, 241] on button "button" at bounding box center [901, 246] width 130 height 26
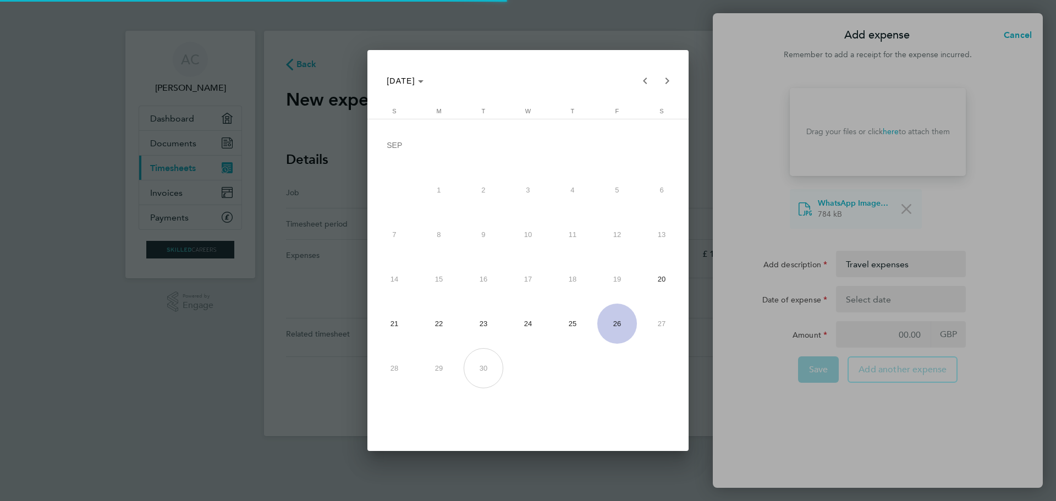
click at [619, 322] on span "26" at bounding box center [617, 324] width 40 height 40
type input "[DATE]"
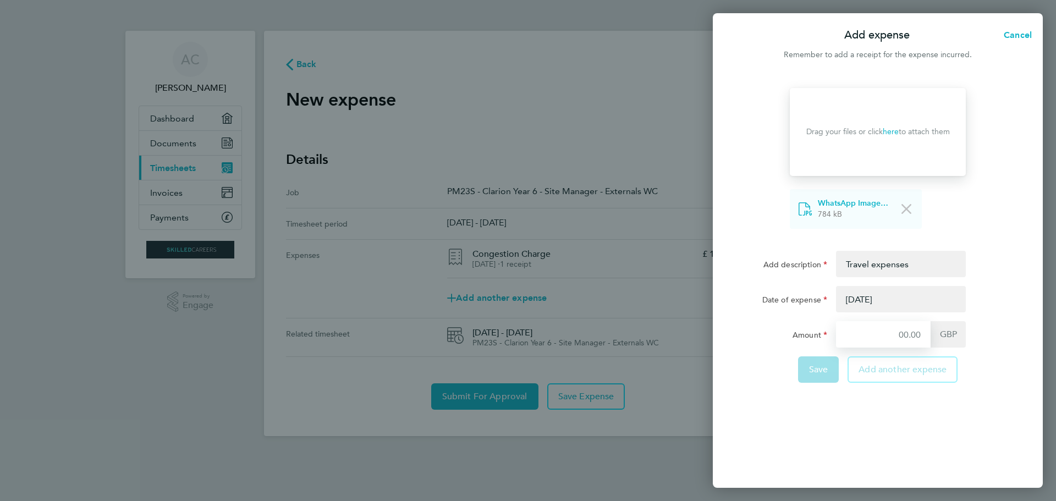
click at [900, 335] on input "Amount" at bounding box center [883, 334] width 95 height 26
type input "74.5"
click at [807, 365] on button "Save" at bounding box center [818, 369] width 41 height 26
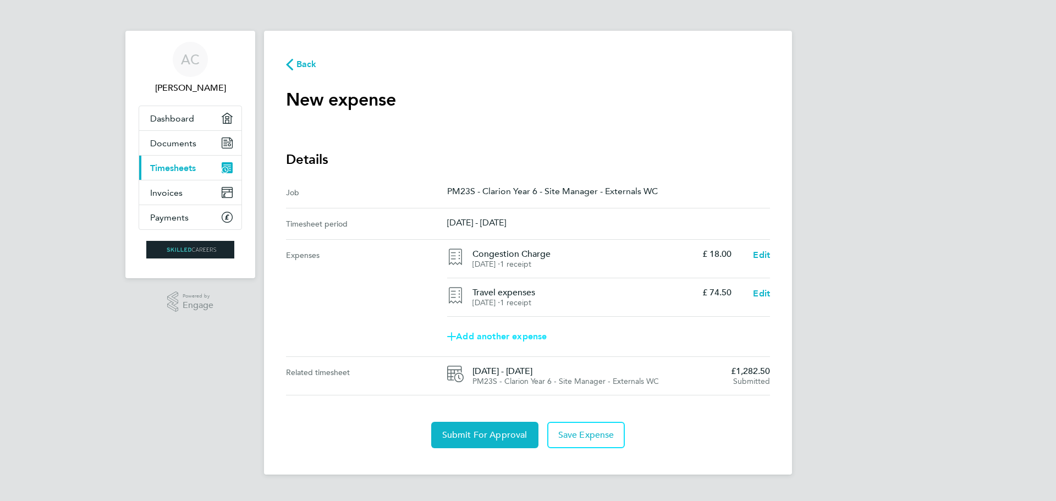
click at [498, 338] on span "Add another expense" at bounding box center [497, 336] width 100 height 9
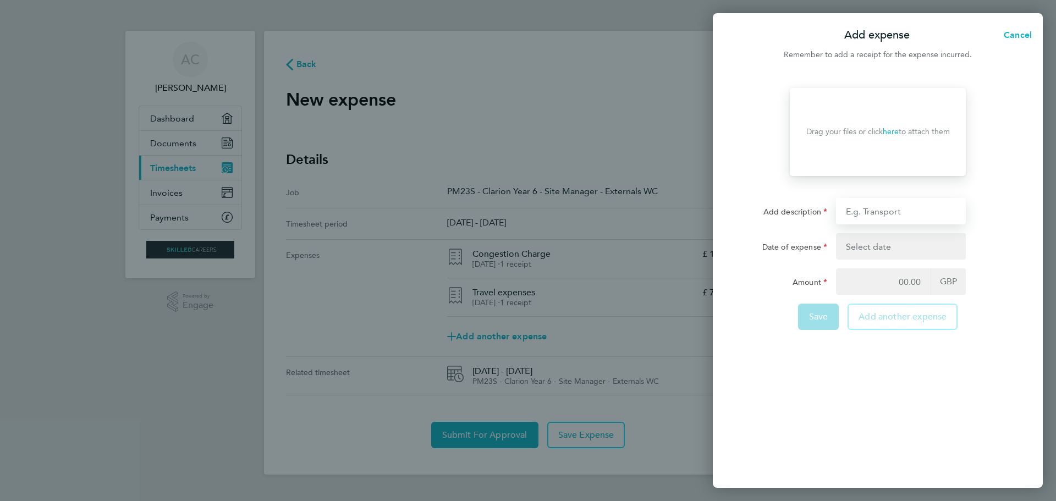
click at [921, 215] on input "Add description" at bounding box center [901, 211] width 130 height 26
type input "parking"
click at [891, 250] on button "button" at bounding box center [901, 246] width 130 height 26
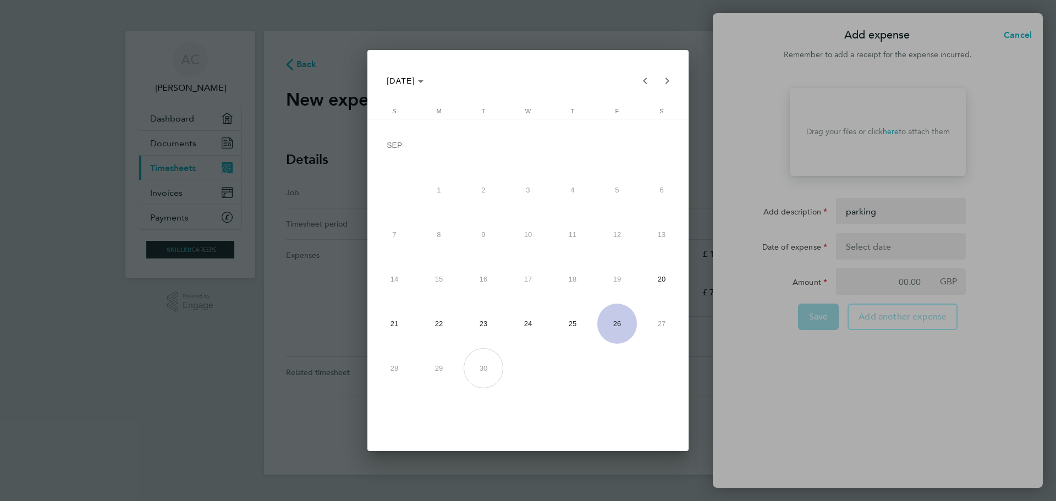
click at [434, 327] on span "22" at bounding box center [439, 324] width 40 height 40
type input "[DATE]"
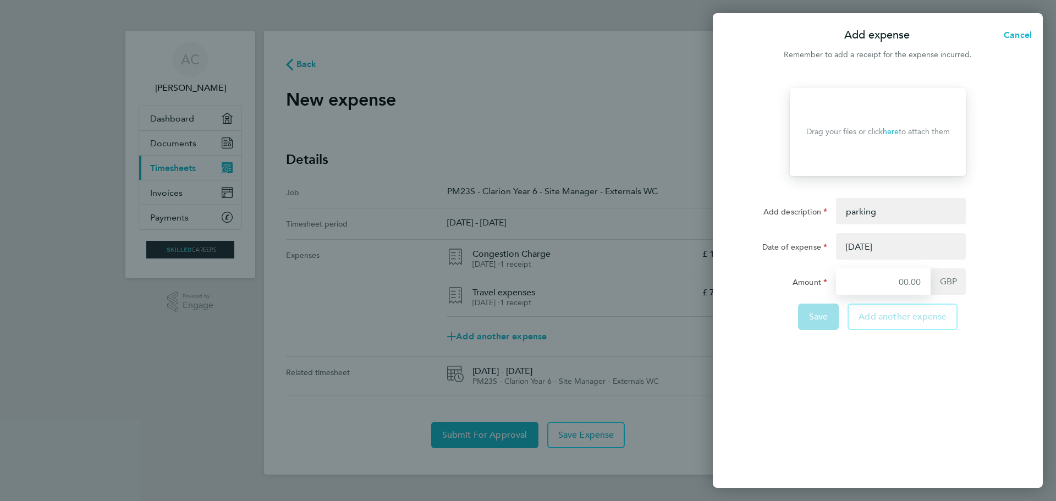
click at [919, 282] on input "Amount" at bounding box center [883, 281] width 95 height 26
drag, startPoint x: 949, startPoint y: 377, endPoint x: 938, endPoint y: 376, distance: 11.1
click at [949, 377] on div "Drop your files here Supported files: JPG, JPEG, PNG or PDF Drag your files or …" at bounding box center [878, 281] width 330 height 413
click at [913, 281] on input "Amount" at bounding box center [883, 281] width 95 height 26
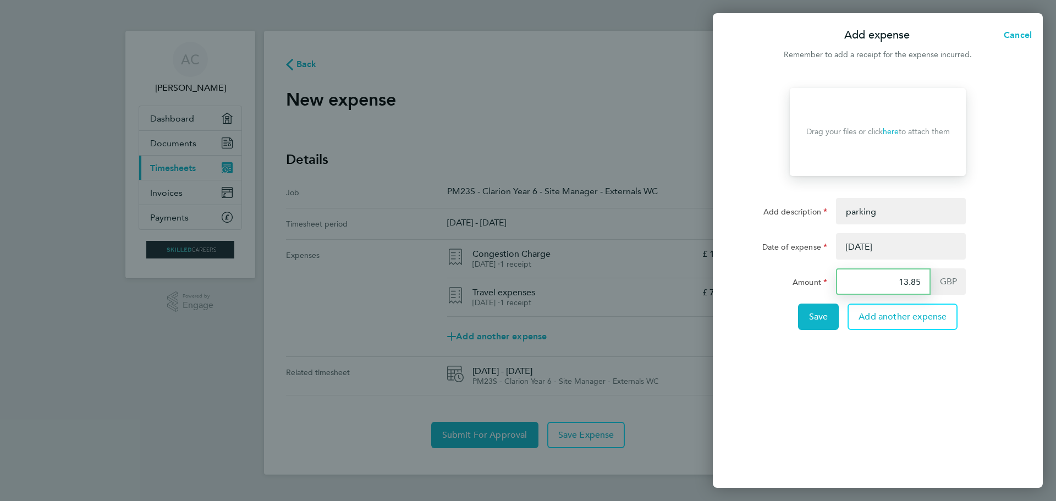
type input "13.85"
click at [888, 376] on div "Drop your files here Supported files: JPG, JPEG, PNG or PDF Drag your files or …" at bounding box center [878, 281] width 330 height 413
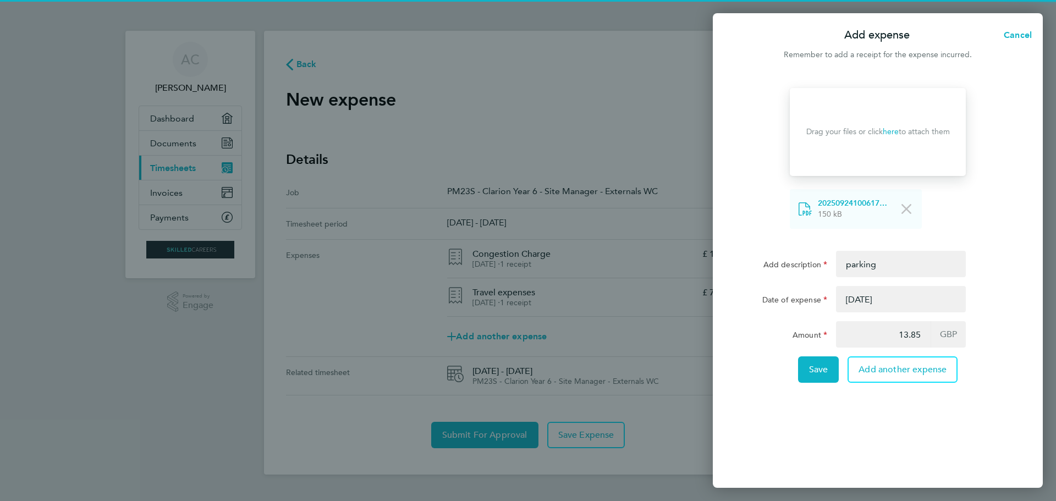
click at [737, 118] on div "Drop your files here Supported files: JPG, JPEG, PNG or PDF Drag your files or …" at bounding box center [878, 281] width 330 height 413
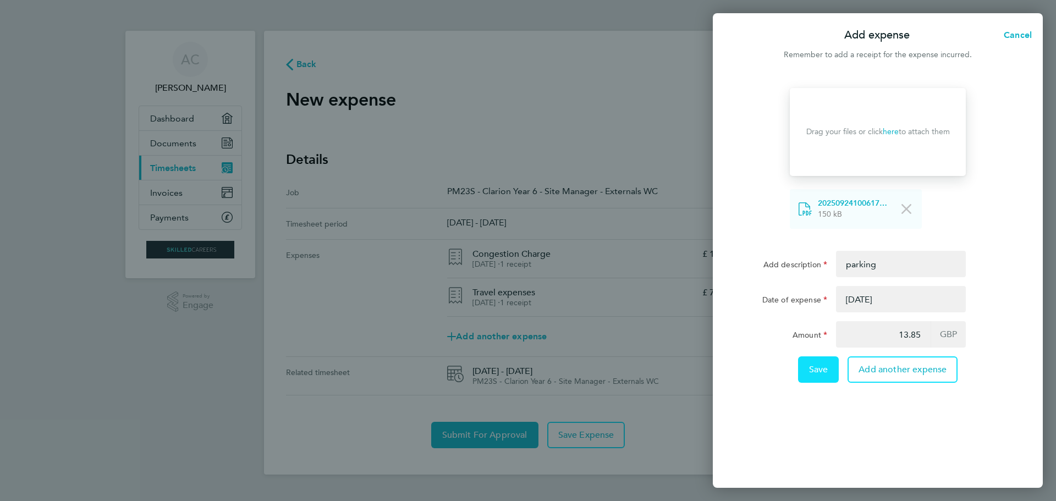
click at [810, 373] on span "Save" at bounding box center [818, 369] width 19 height 11
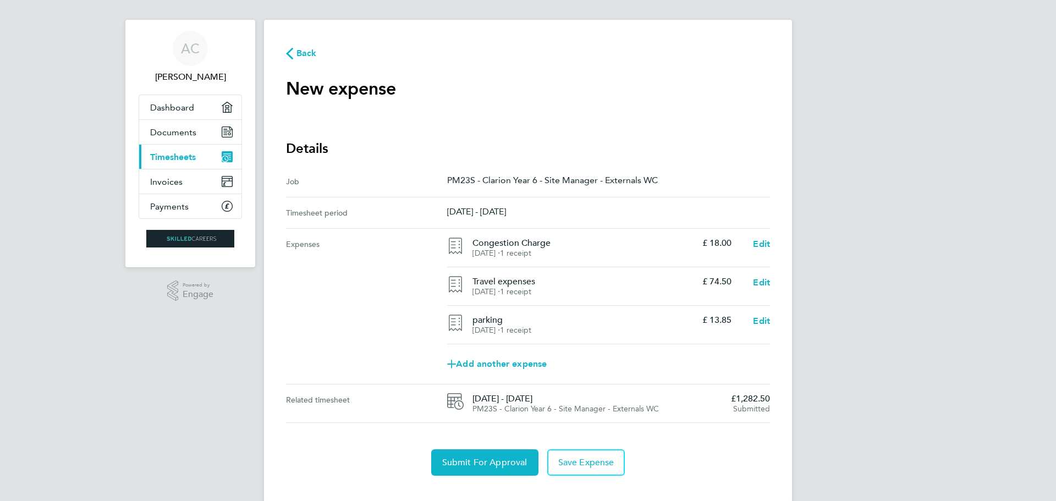
scroll to position [30, 0]
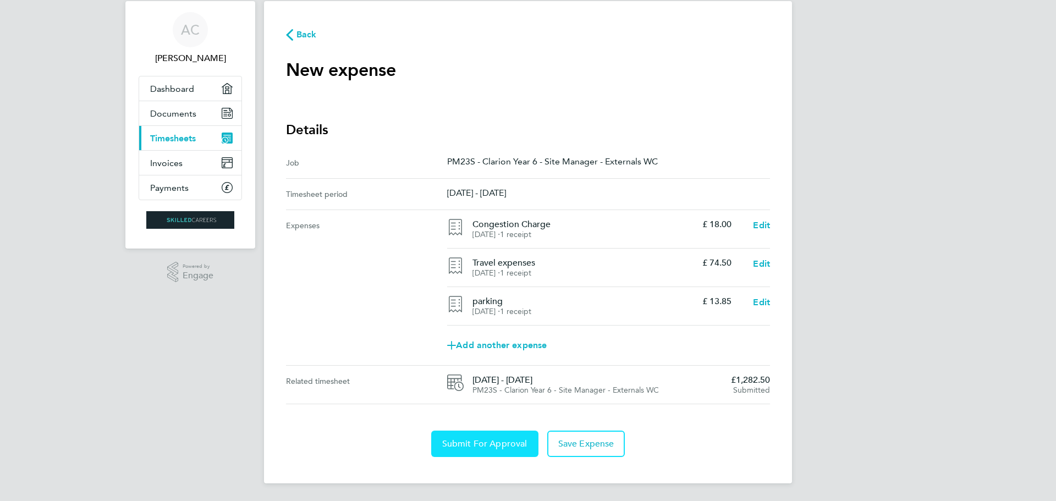
click at [486, 442] on span "Submit For Approval" at bounding box center [484, 443] width 85 height 11
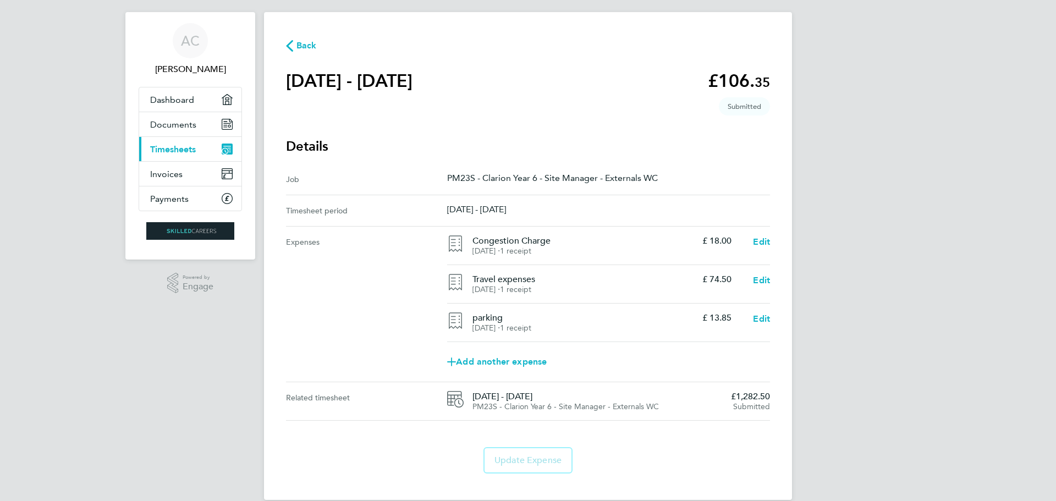
scroll to position [35, 0]
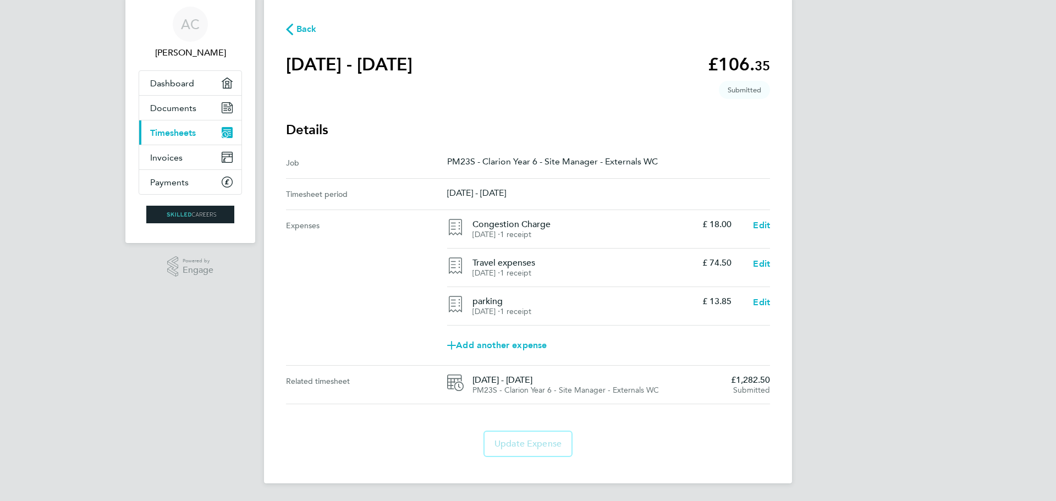
click at [301, 28] on span "Back" at bounding box center [306, 29] width 20 height 13
